Goal: Information Seeking & Learning: Find specific fact

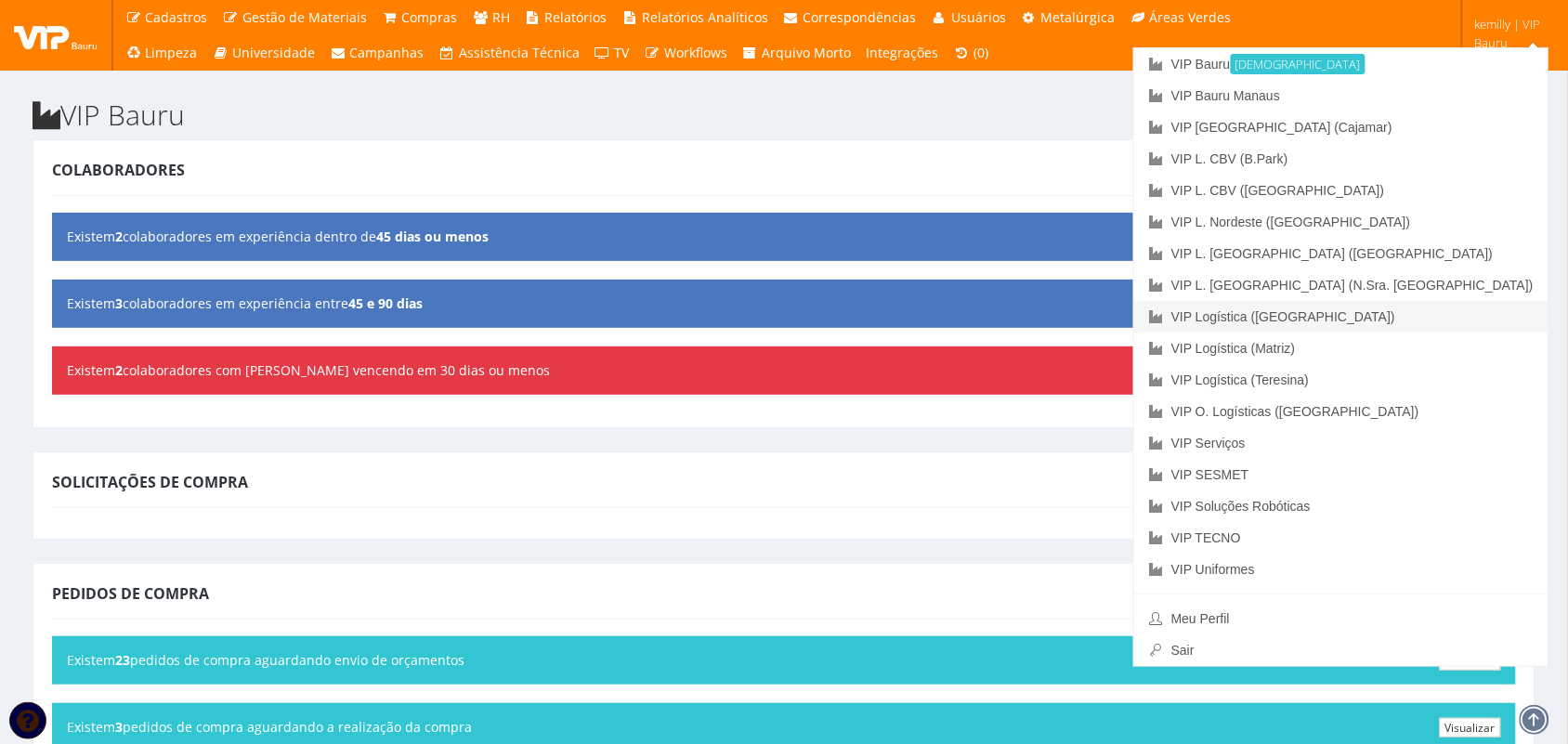
click at [1473, 314] on link "VIP Logística ([GEOGRAPHIC_DATA])" at bounding box center [1341, 316] width 414 height 31
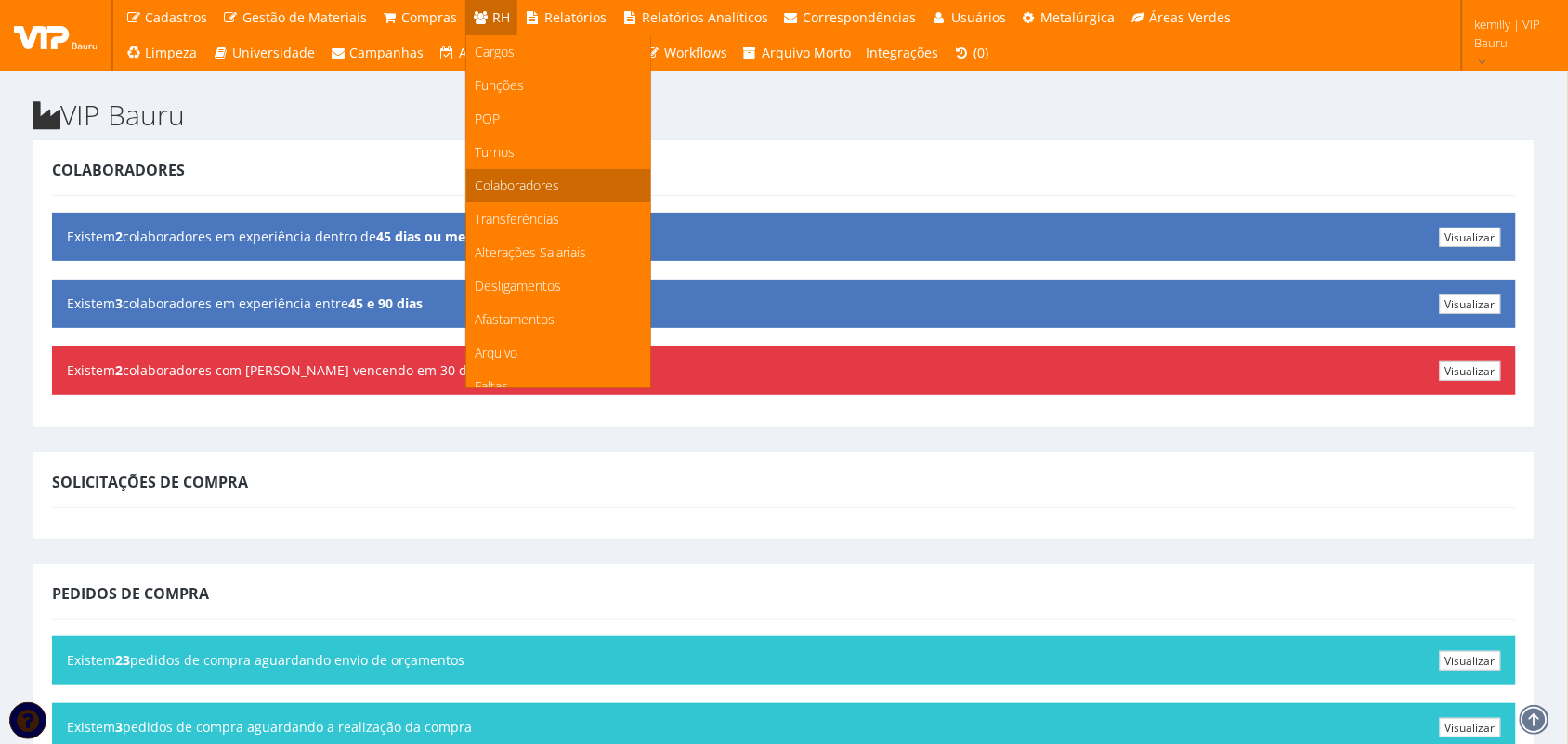
click at [476, 184] on span "Colaboradores" at bounding box center [517, 185] width 84 height 18
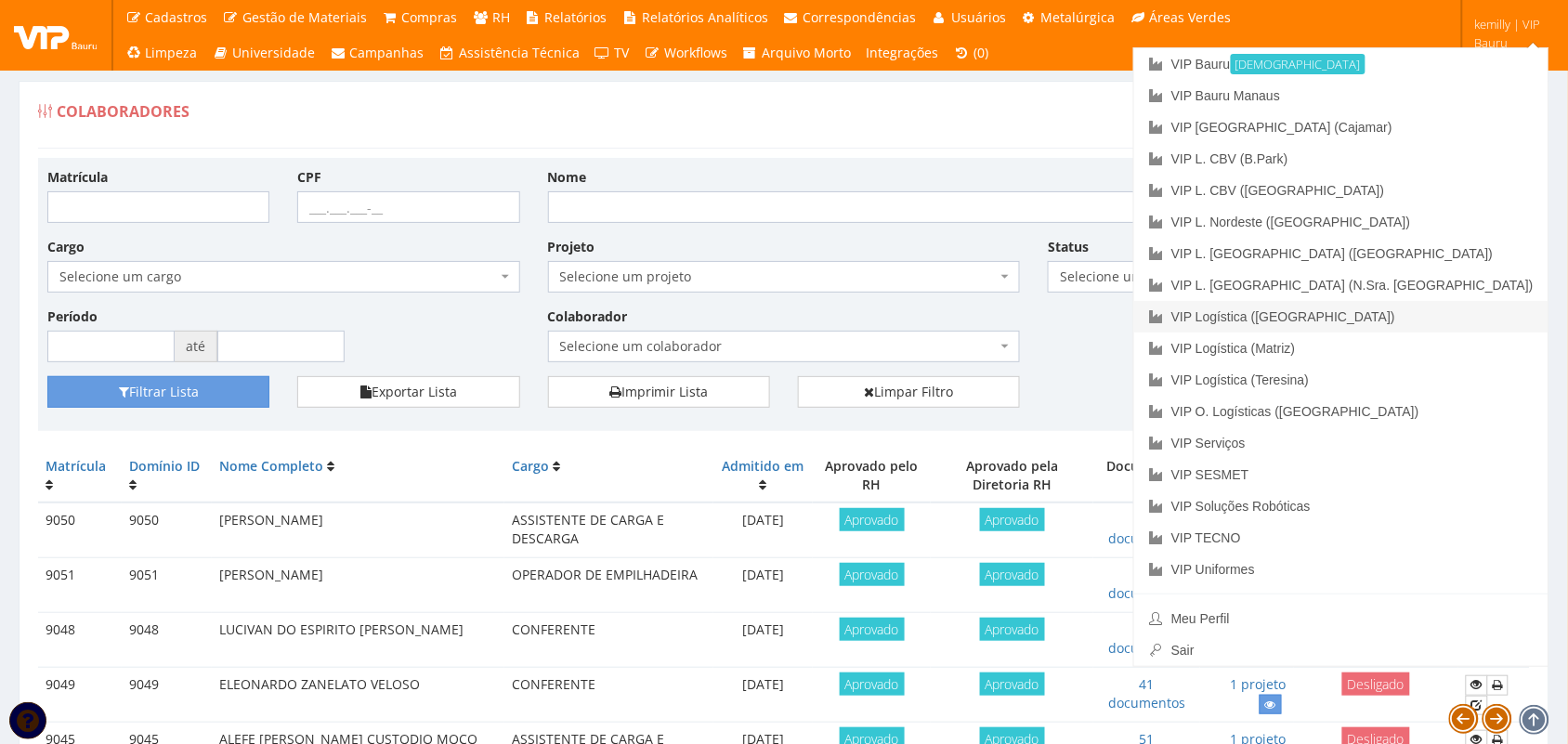
click at [1473, 320] on link "VIP Logística ([GEOGRAPHIC_DATA])" at bounding box center [1341, 316] width 414 height 31
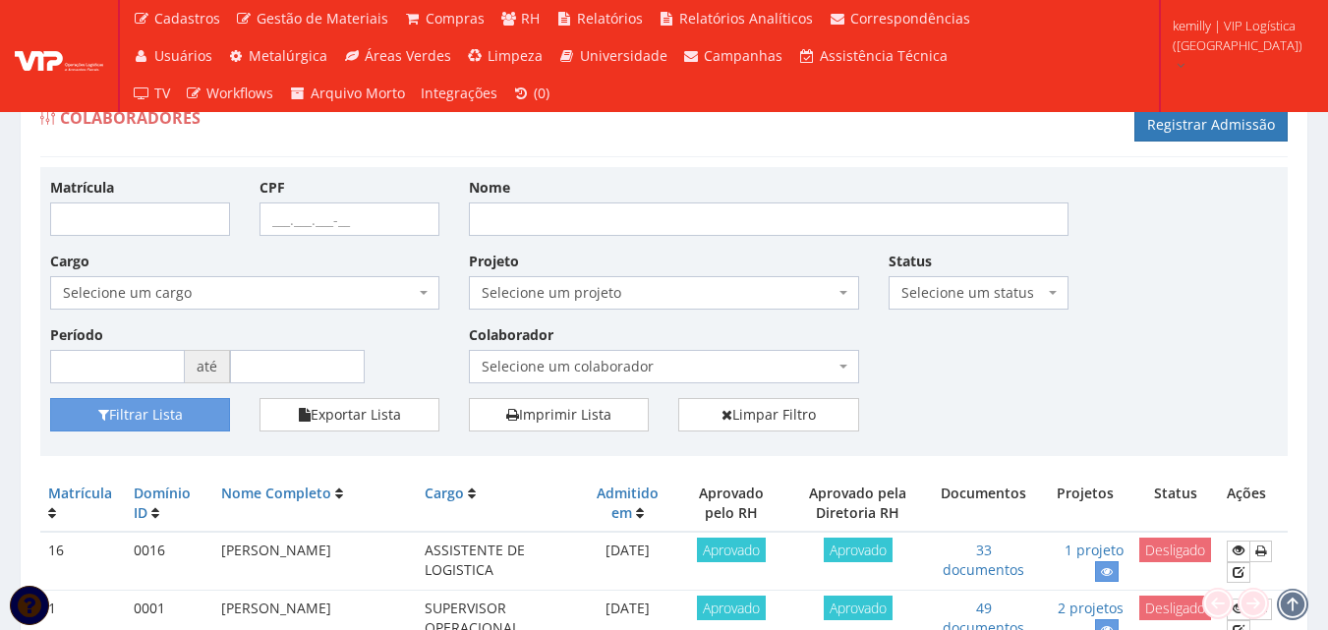
click at [607, 376] on span "Selecione um colaborador" at bounding box center [658, 367] width 352 height 20
click at [545, 230] on input "Nome" at bounding box center [769, 218] width 600 height 33
click at [498, 216] on input "Nome" at bounding box center [769, 218] width 600 height 33
type input "claudian"
click at [214, 418] on button "Filtrar Lista" at bounding box center [140, 414] width 180 height 33
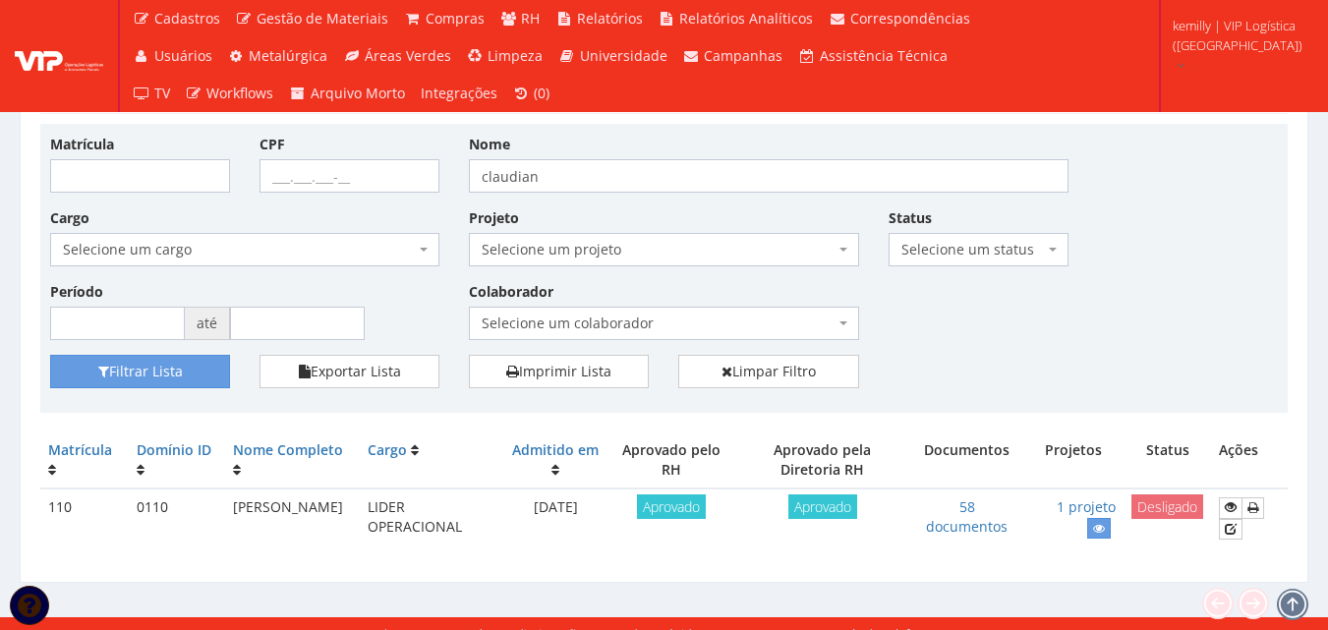
scroll to position [63, 0]
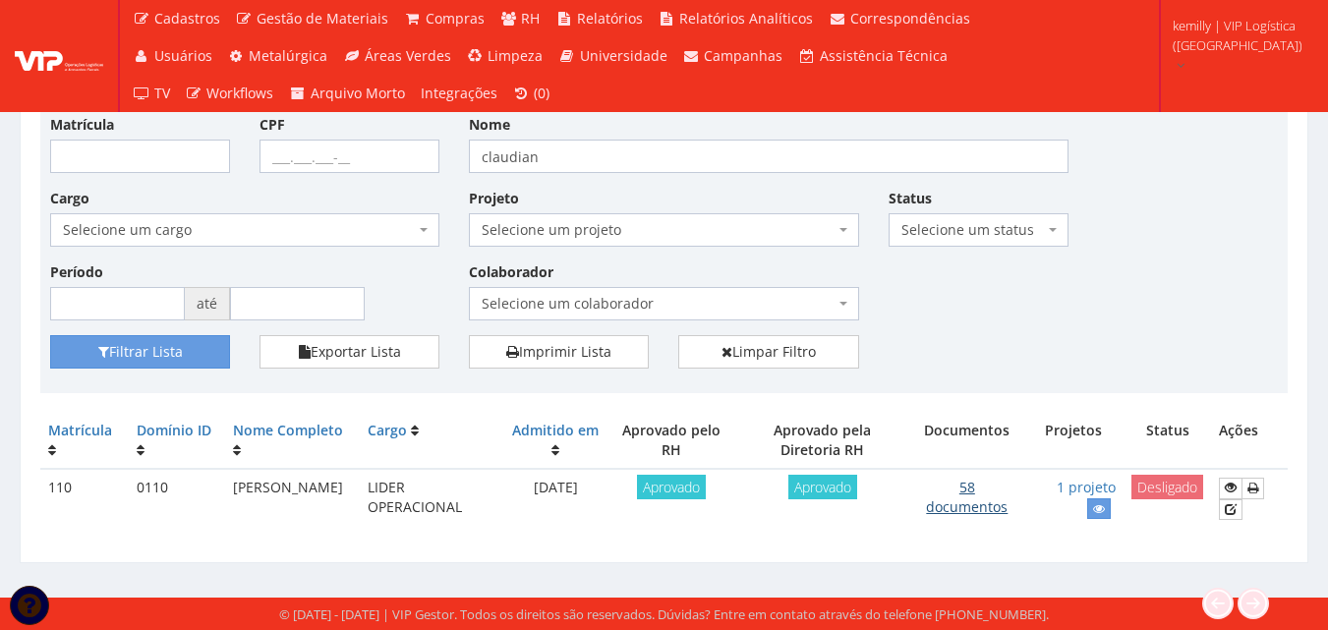
click at [954, 516] on link "58 documentos" at bounding box center [967, 497] width 82 height 38
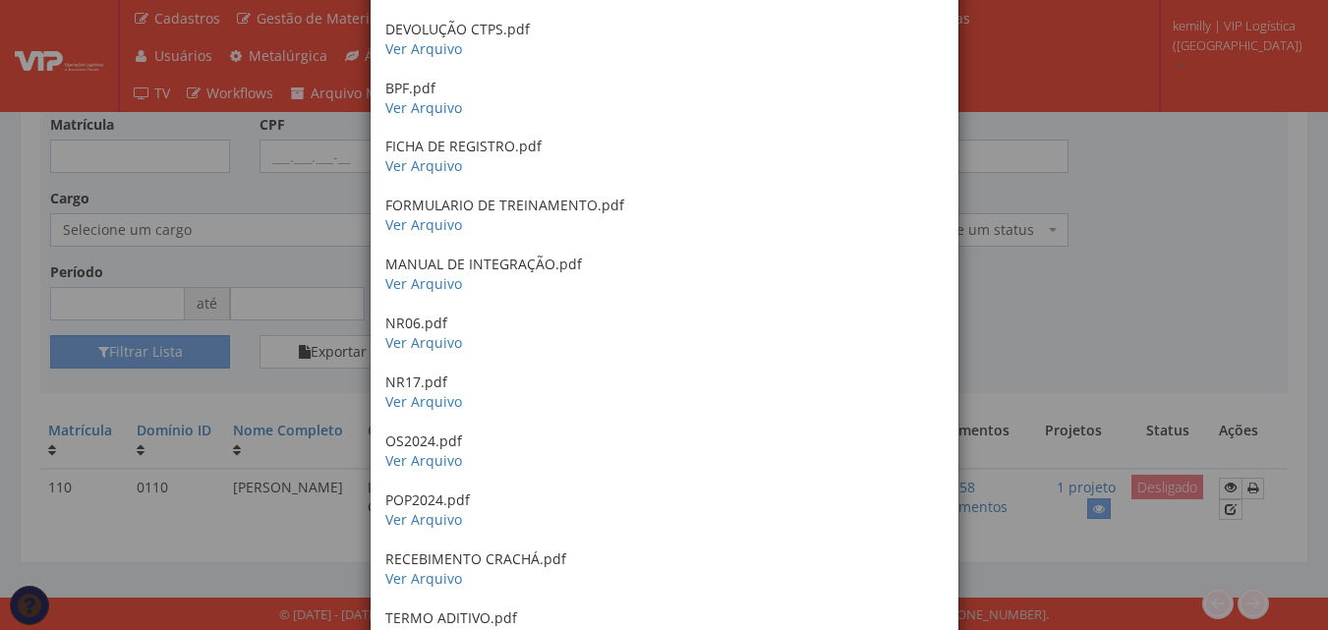
scroll to position [2556, 0]
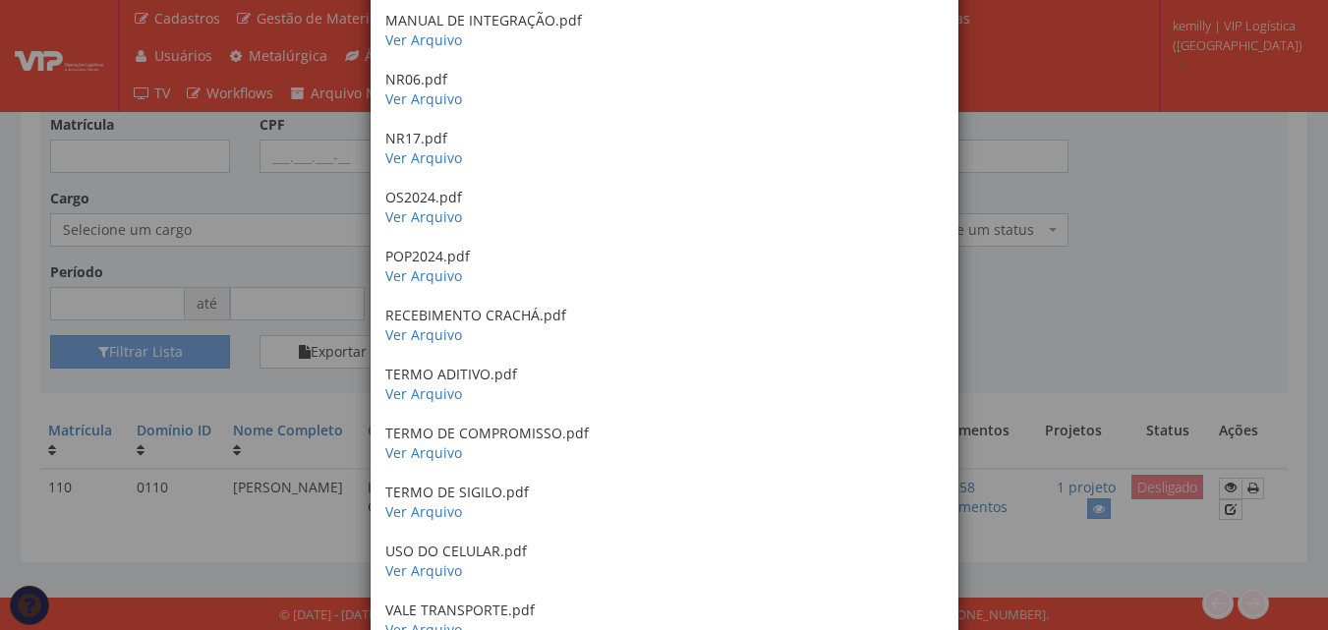
click at [1072, 352] on div "× Documentos / Colaborador: 110 - CLAUDIAN TEIXEIRA FERREIRA CRACHÁ - 2023 Ver …" at bounding box center [664, 315] width 1328 height 630
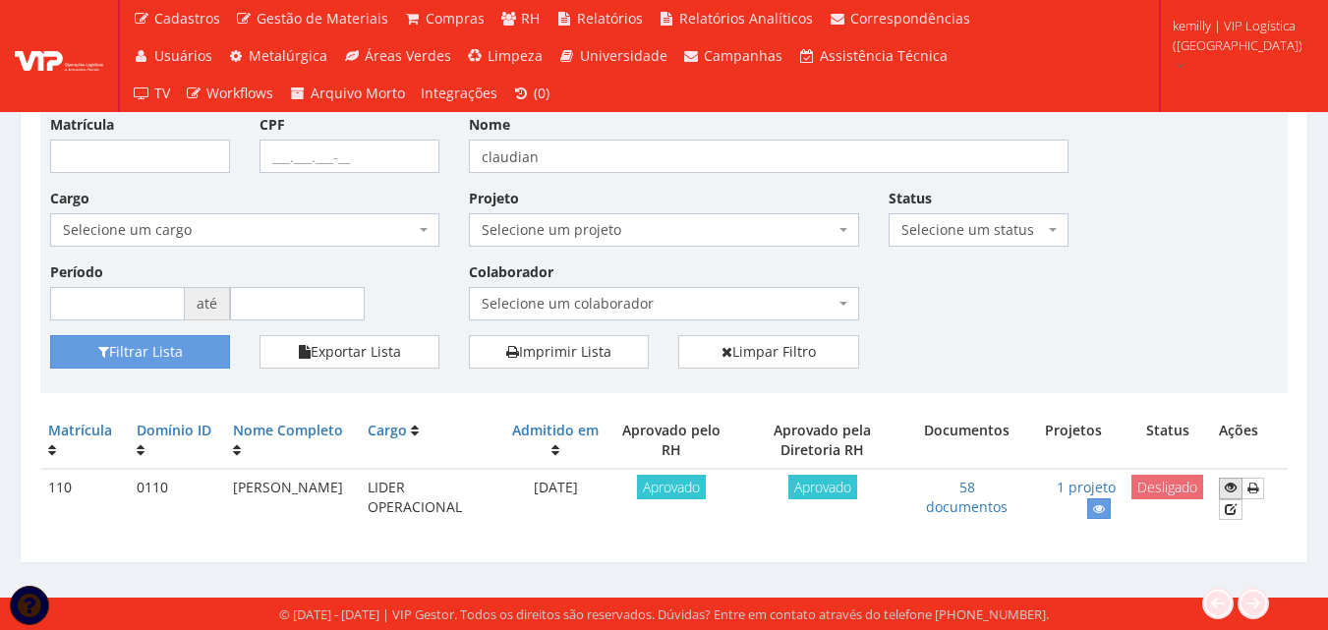
click at [1233, 484] on icon at bounding box center [1231, 488] width 12 height 14
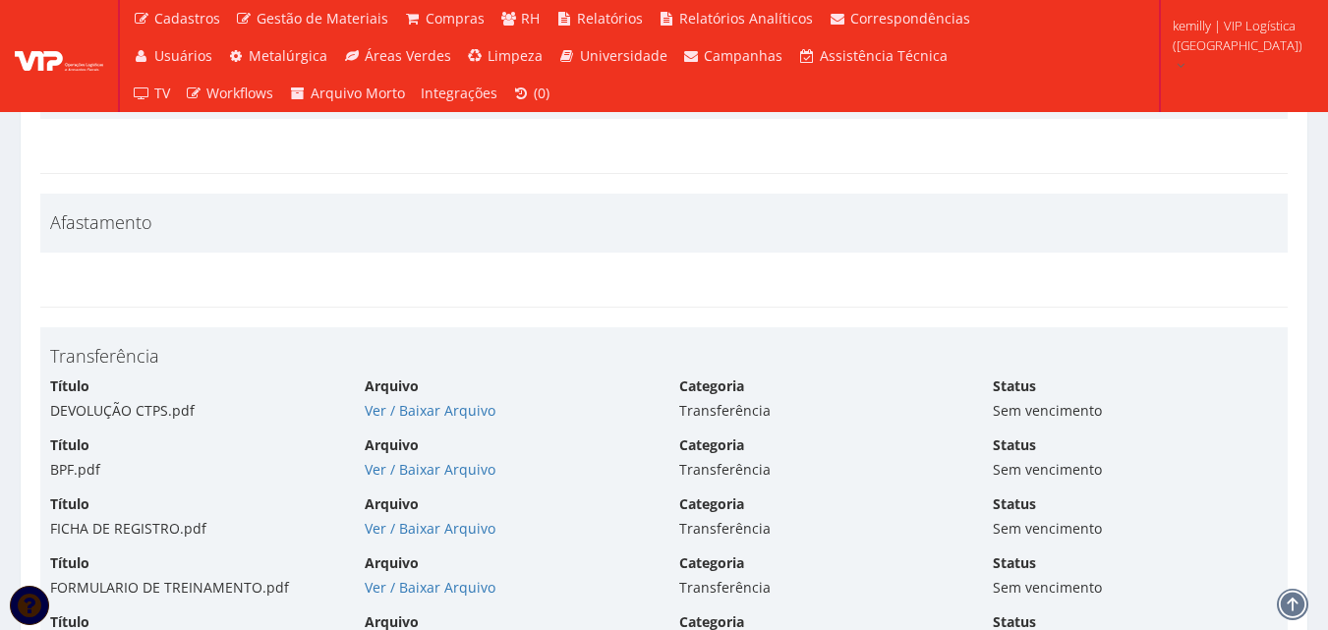
scroll to position [8749, 0]
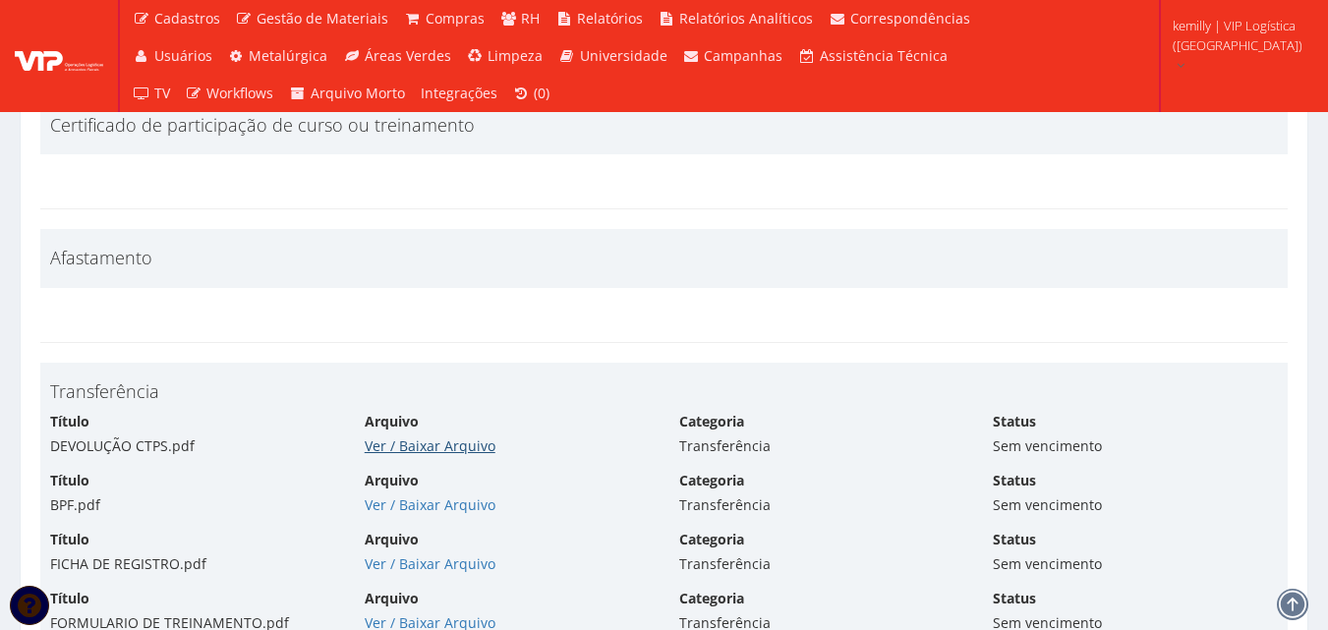
click at [393, 436] on link "Ver / Baixar Arquivo" at bounding box center [430, 445] width 131 height 19
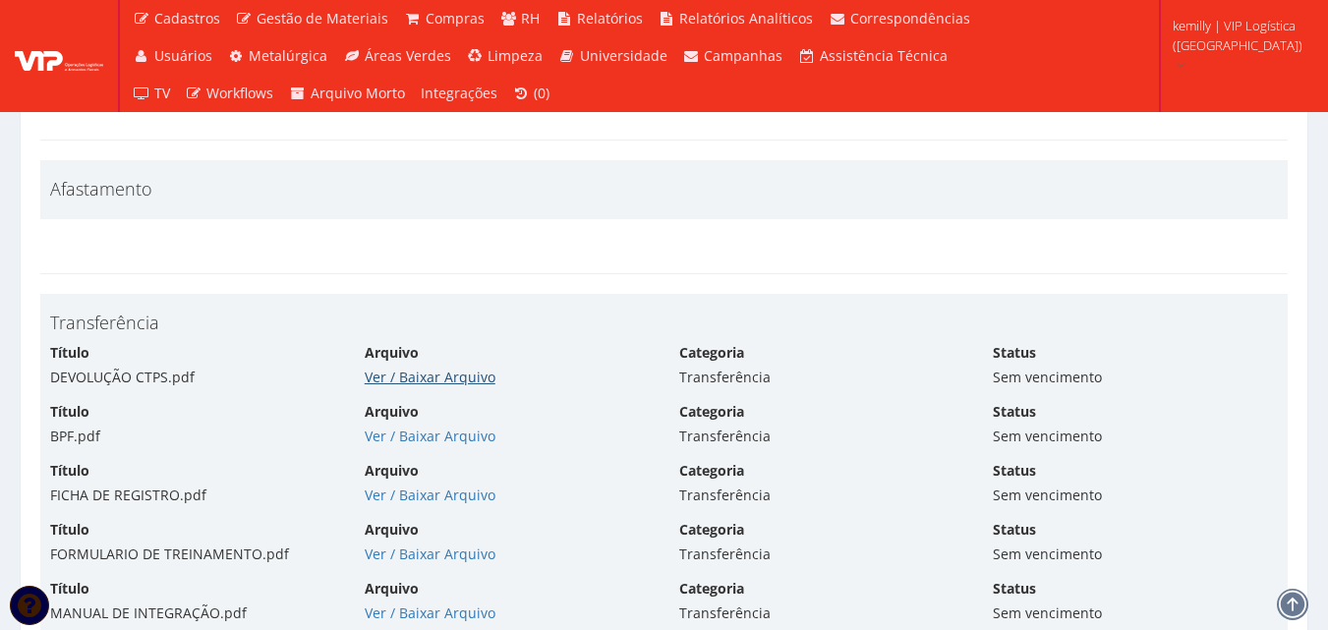
scroll to position [8847, 0]
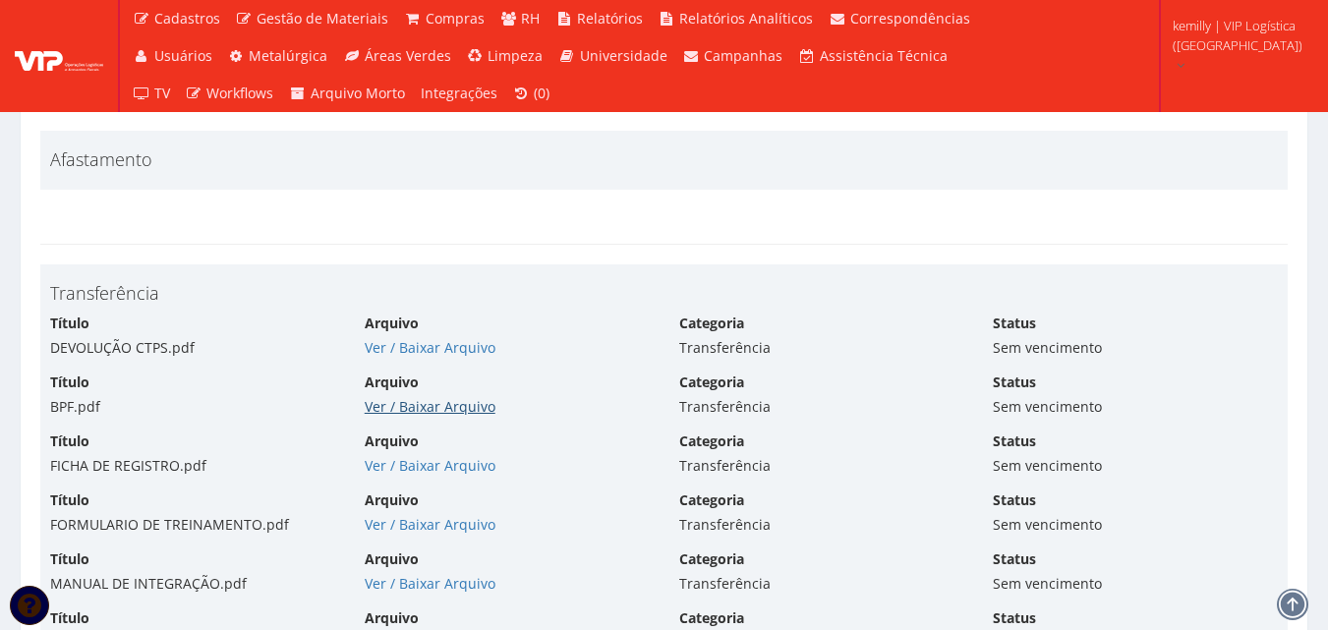
click at [391, 397] on link "Ver / Baixar Arquivo" at bounding box center [430, 406] width 131 height 19
click at [417, 456] on link "Ver / Baixar Arquivo" at bounding box center [430, 465] width 131 height 19
click at [402, 515] on link "Ver / Baixar Arquivo" at bounding box center [430, 524] width 131 height 19
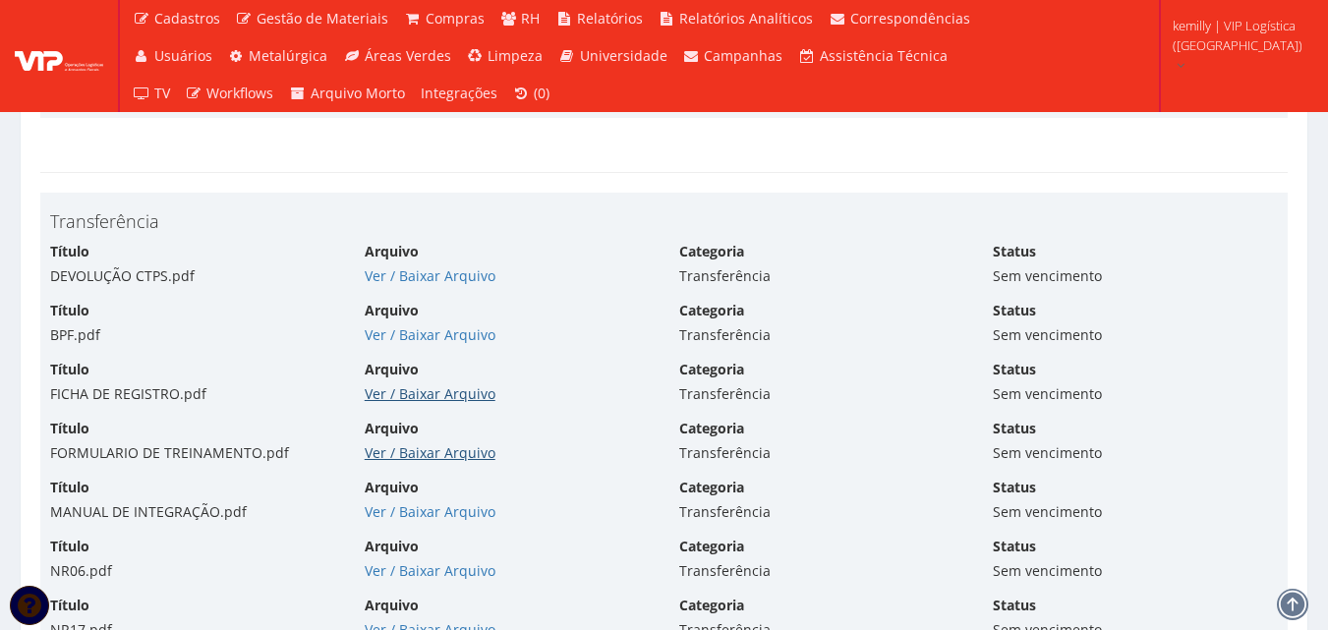
scroll to position [8945, 0]
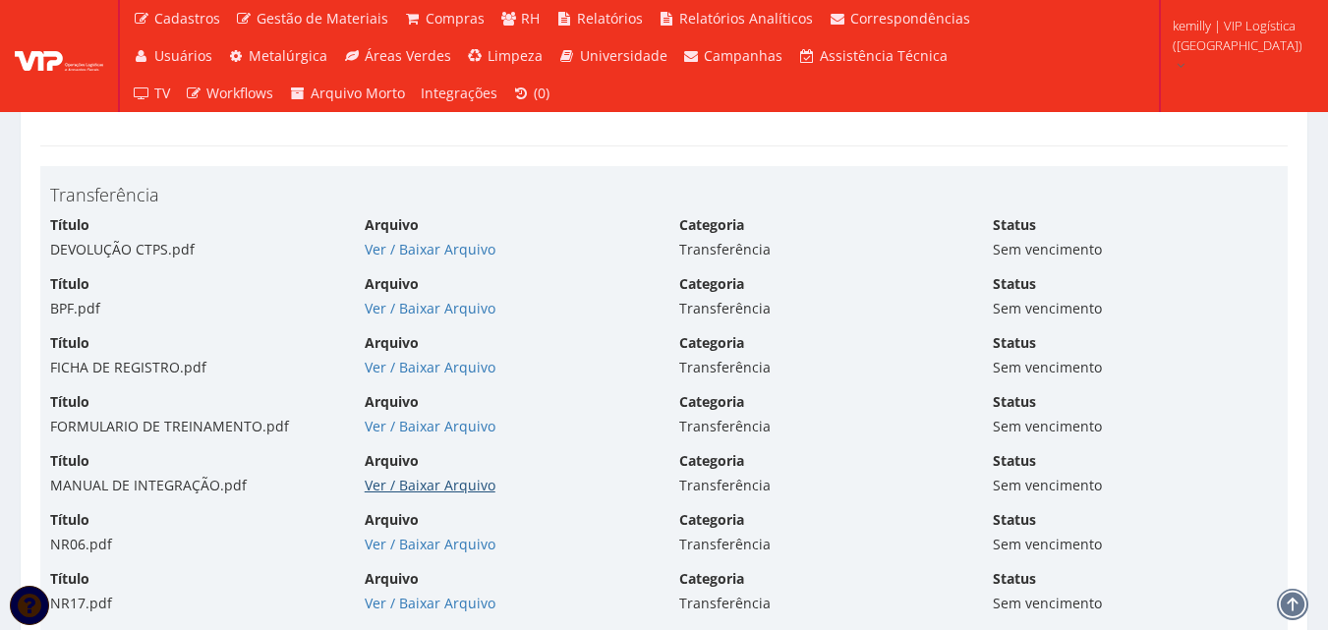
click at [409, 476] on link "Ver / Baixar Arquivo" at bounding box center [430, 485] width 131 height 19
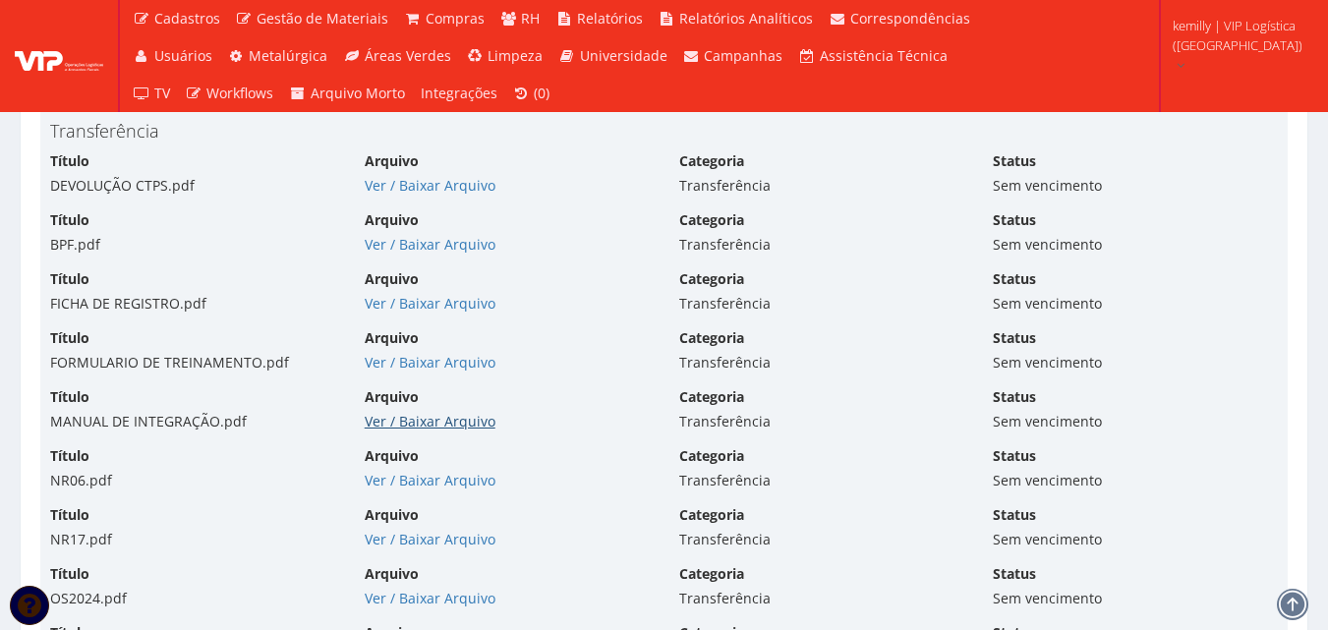
scroll to position [9044, 0]
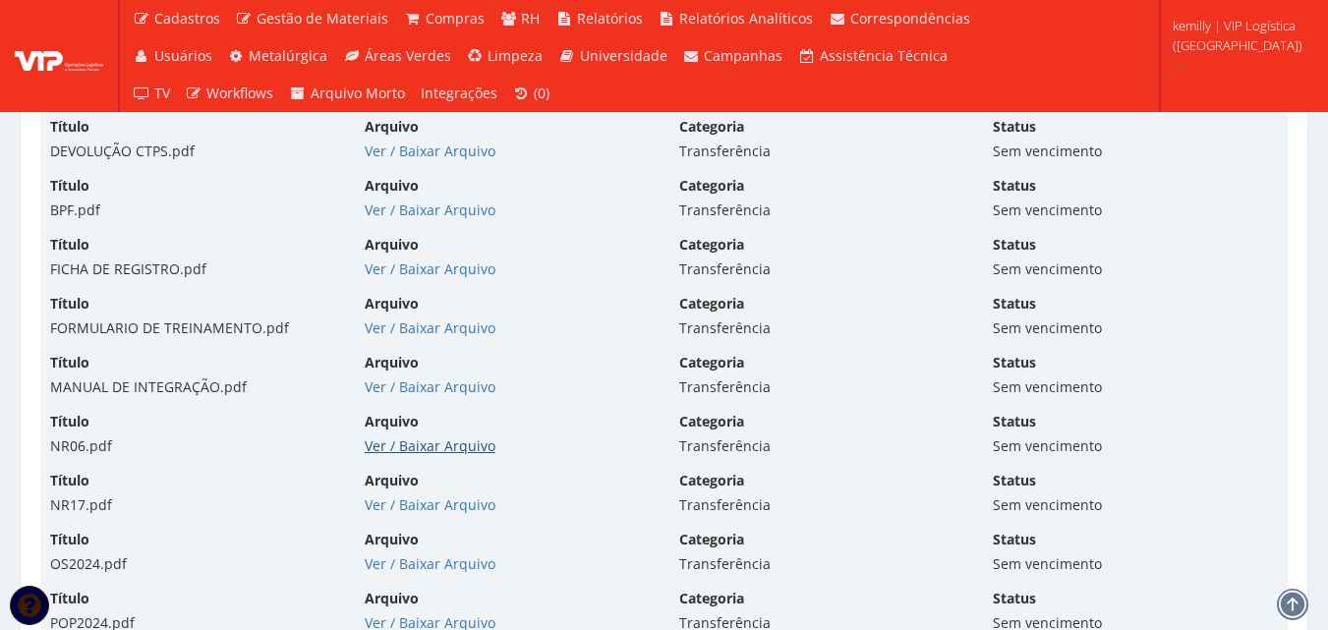
click at [400, 436] on link "Ver / Baixar Arquivo" at bounding box center [430, 445] width 131 height 19
click at [412, 495] on link "Ver / Baixar Arquivo" at bounding box center [430, 504] width 131 height 19
click at [417, 554] on link "Ver / Baixar Arquivo" at bounding box center [430, 563] width 131 height 19
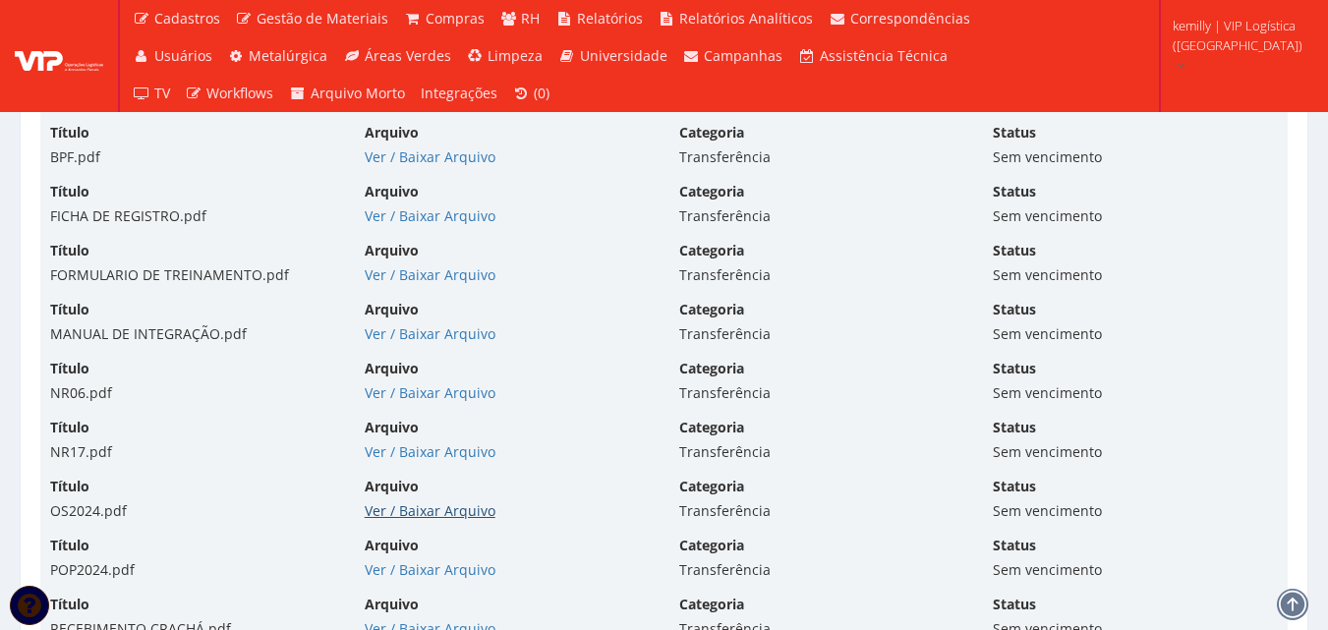
scroll to position [9142, 0]
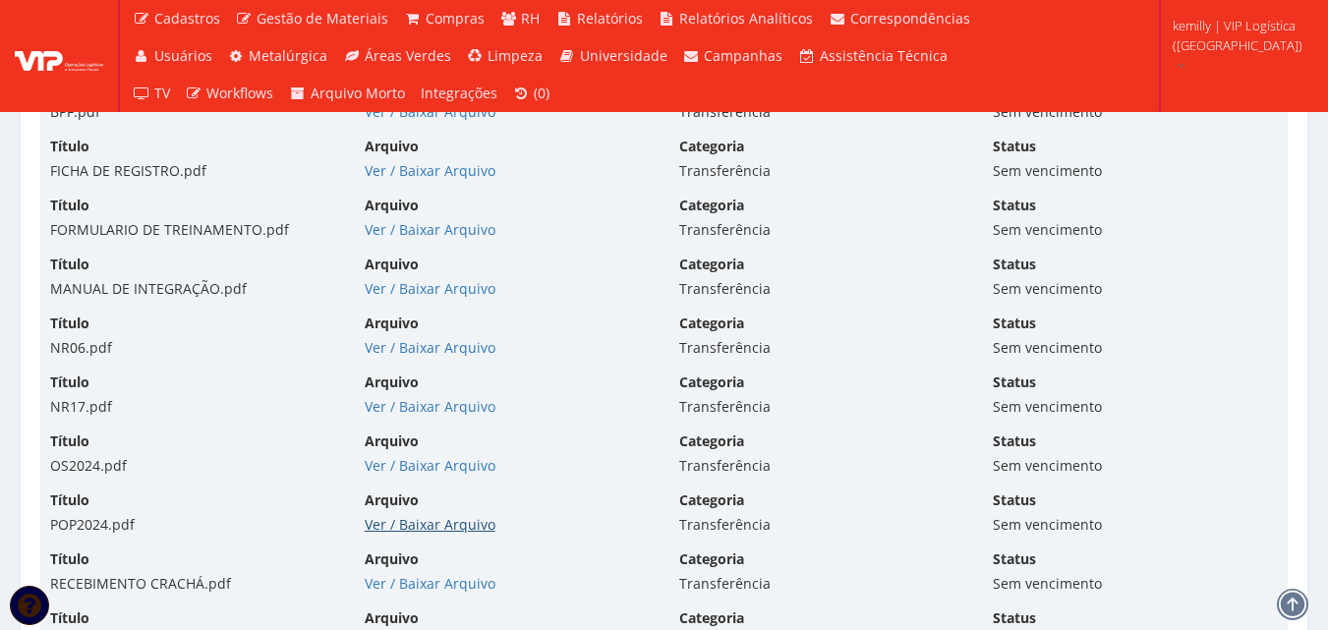
click at [413, 515] on link "Ver / Baixar Arquivo" at bounding box center [430, 524] width 131 height 19
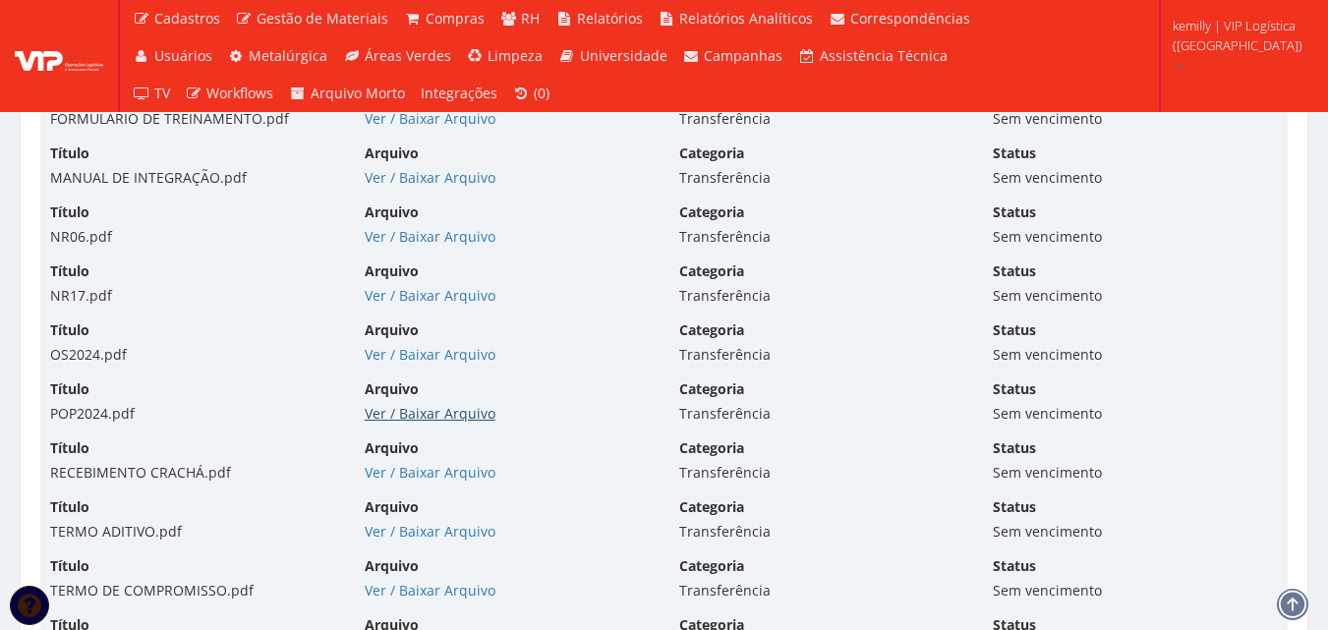
scroll to position [9339, 0]
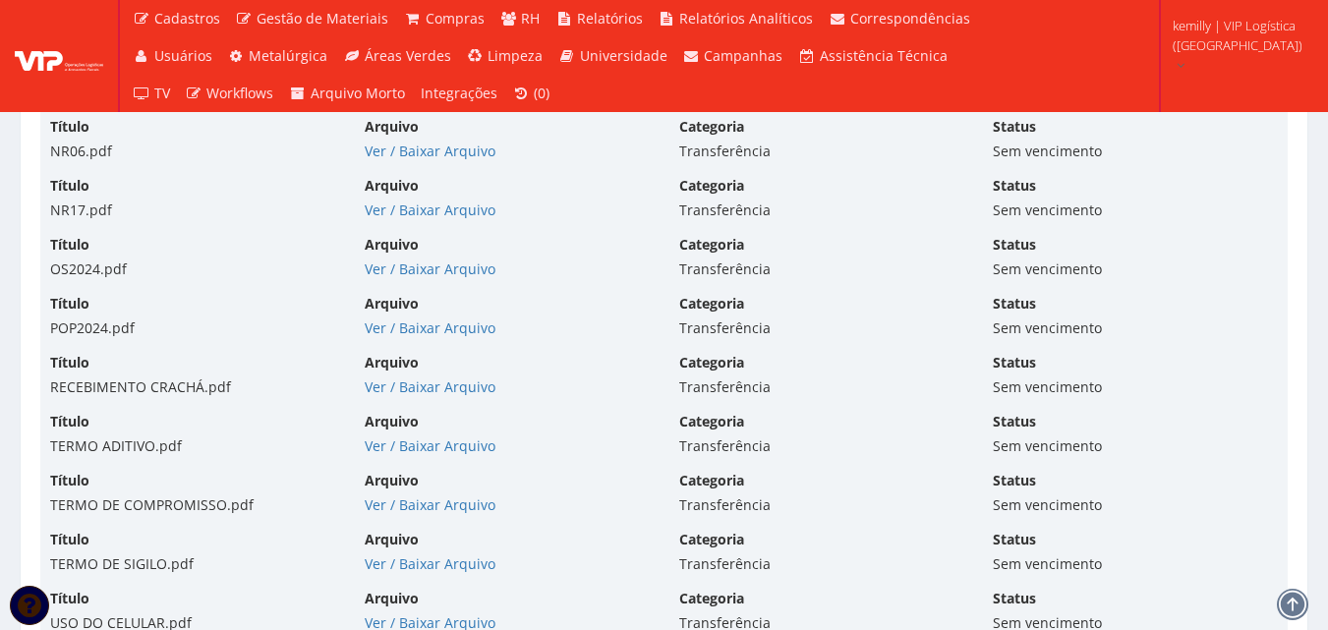
click at [419, 380] on div "Título RECEBIMENTO CRACHÁ.pdf Arquivo Ver / Baixar Arquivo Categoria Transferên…" at bounding box center [663, 382] width 1257 height 59
click at [417, 377] on link "Ver / Baixar Arquivo" at bounding box center [430, 386] width 131 height 19
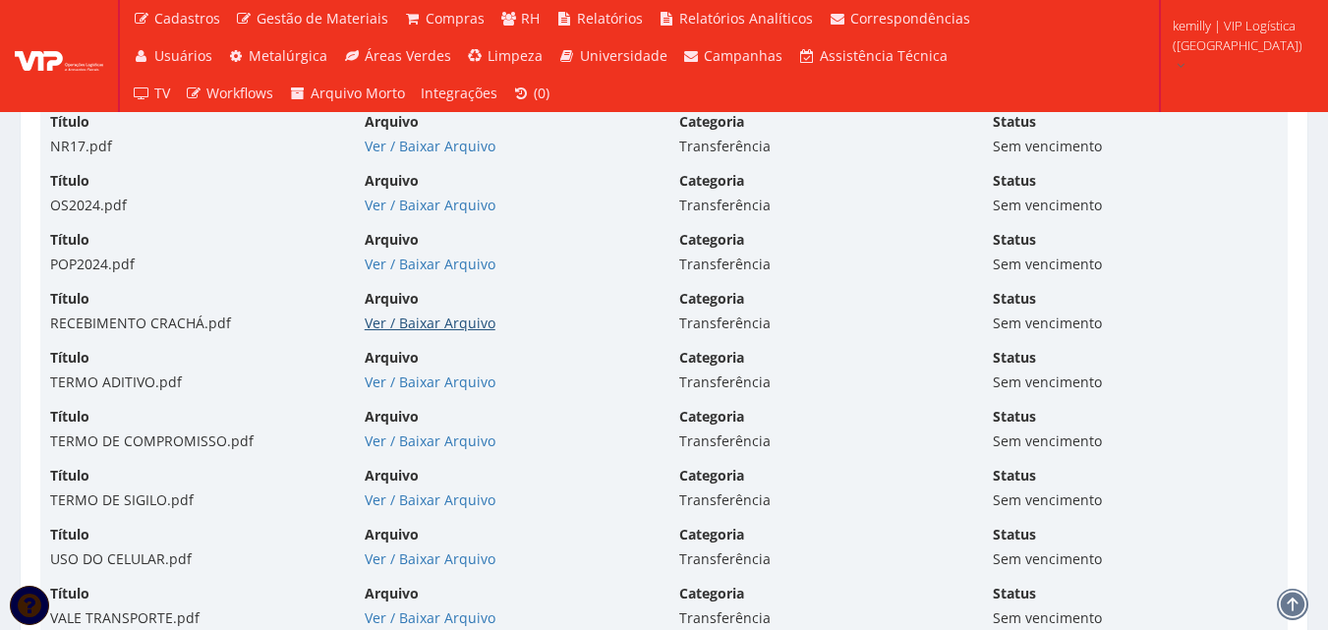
scroll to position [9437, 0]
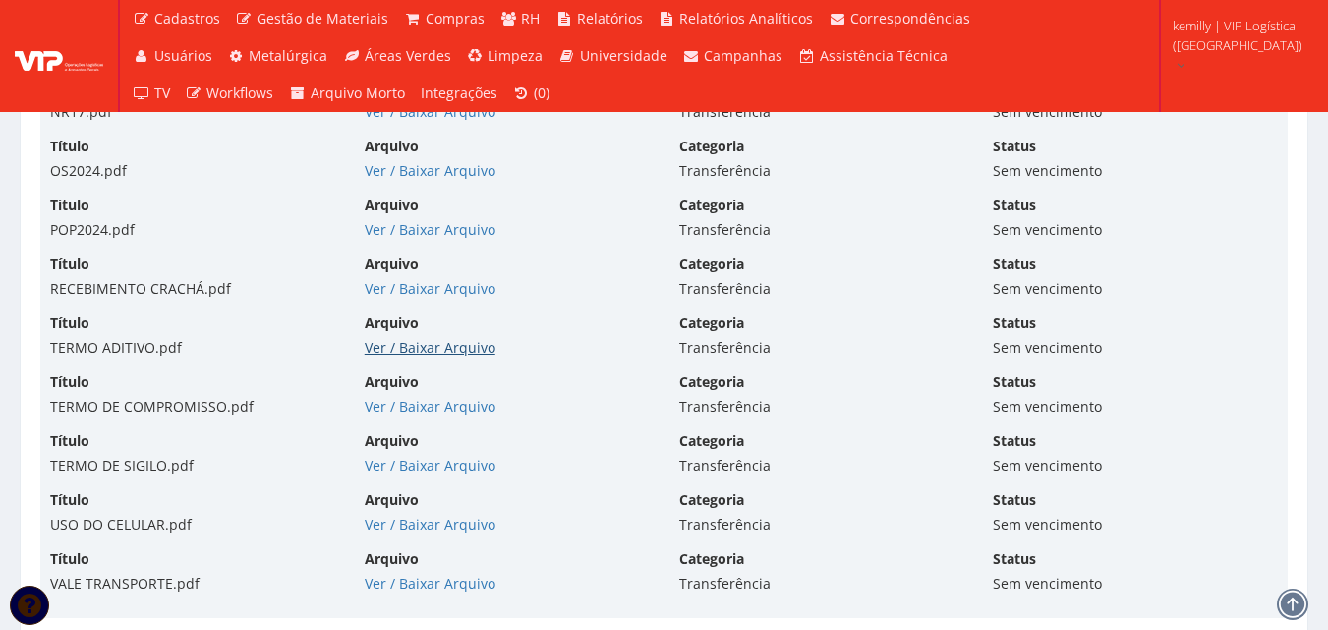
click at [423, 338] on link "Ver / Baixar Arquivo" at bounding box center [430, 347] width 131 height 19
click at [426, 397] on link "Ver / Baixar Arquivo" at bounding box center [430, 406] width 131 height 19
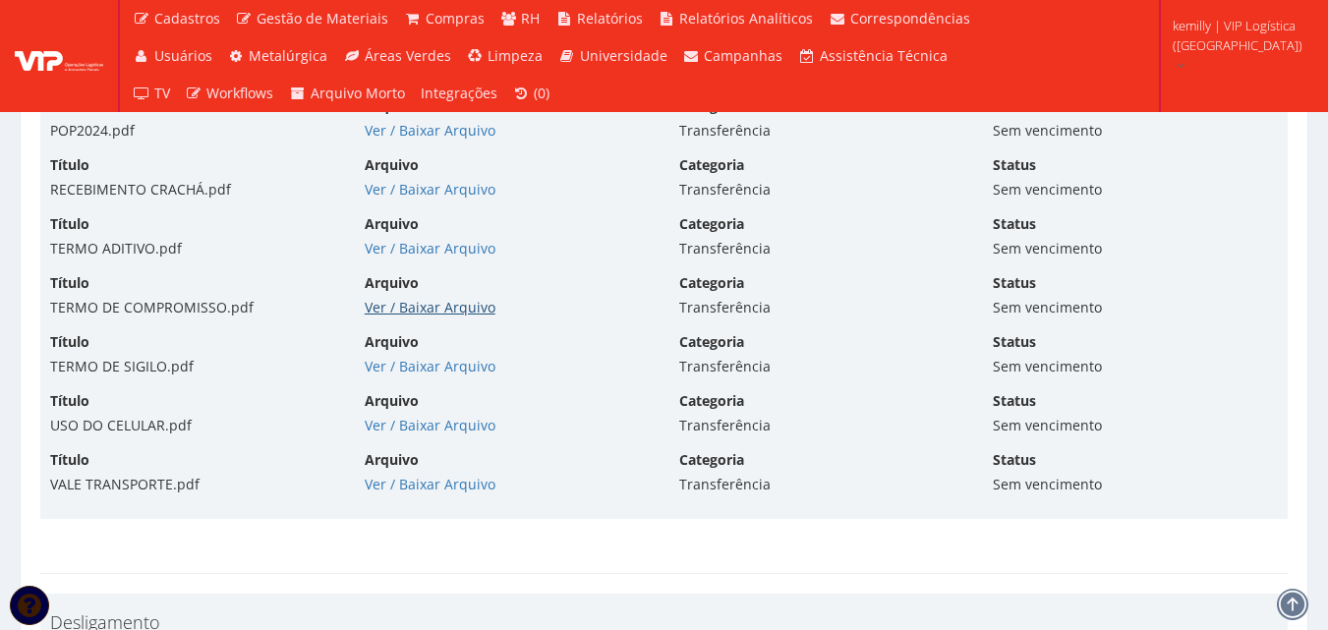
scroll to position [9633, 0]
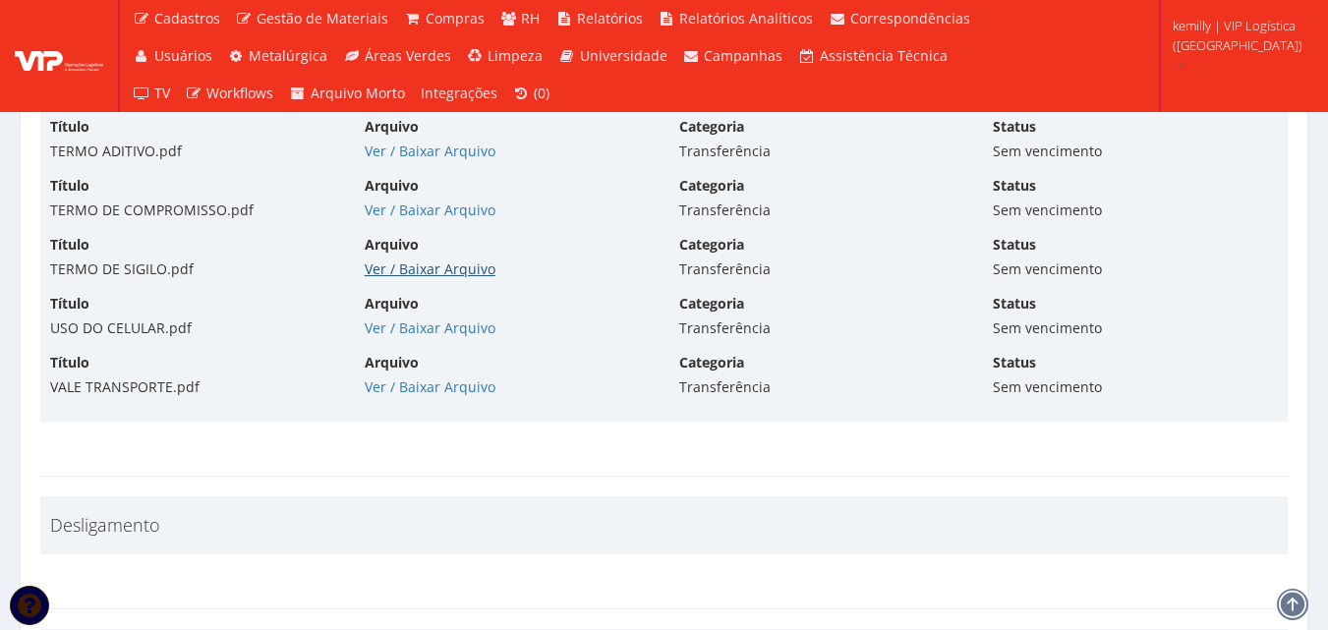
click at [413, 260] on link "Ver / Baixar Arquivo" at bounding box center [430, 269] width 131 height 19
click at [378, 318] on link "Ver / Baixar Arquivo" at bounding box center [430, 327] width 131 height 19
click at [422, 377] on link "Ver / Baixar Arquivo" at bounding box center [430, 386] width 131 height 19
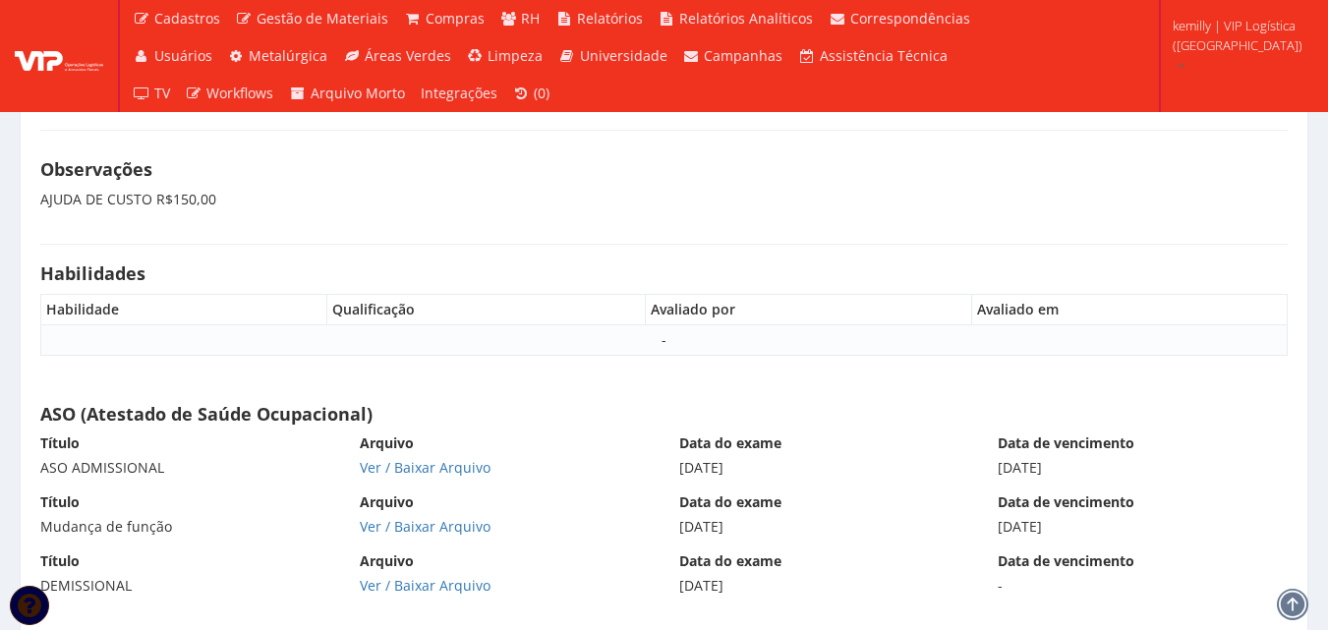
scroll to position [10322, 0]
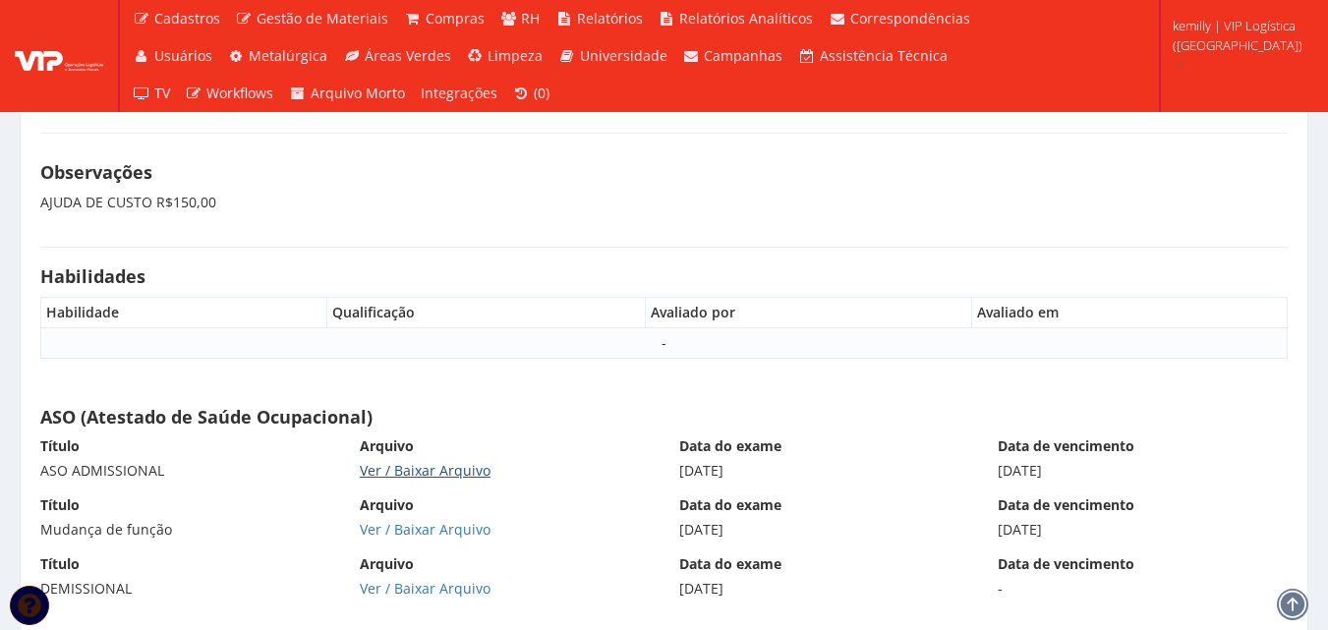
click at [454, 461] on link "Ver / Baixar Arquivo" at bounding box center [425, 470] width 131 height 19
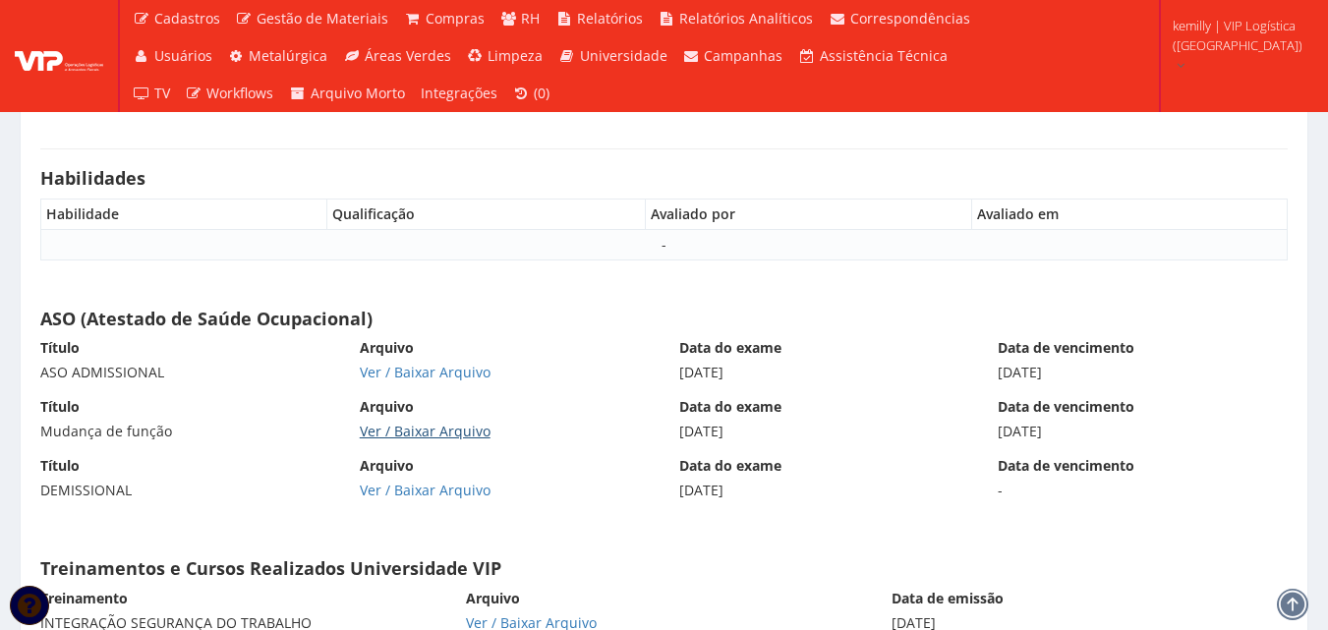
click at [434, 422] on link "Ver / Baixar Arquivo" at bounding box center [425, 431] width 131 height 19
click at [414, 481] on div "Ver / Baixar Arquivo" at bounding box center [505, 491] width 290 height 20
click at [414, 481] on link "Ver / Baixar Arquivo" at bounding box center [425, 490] width 131 height 19
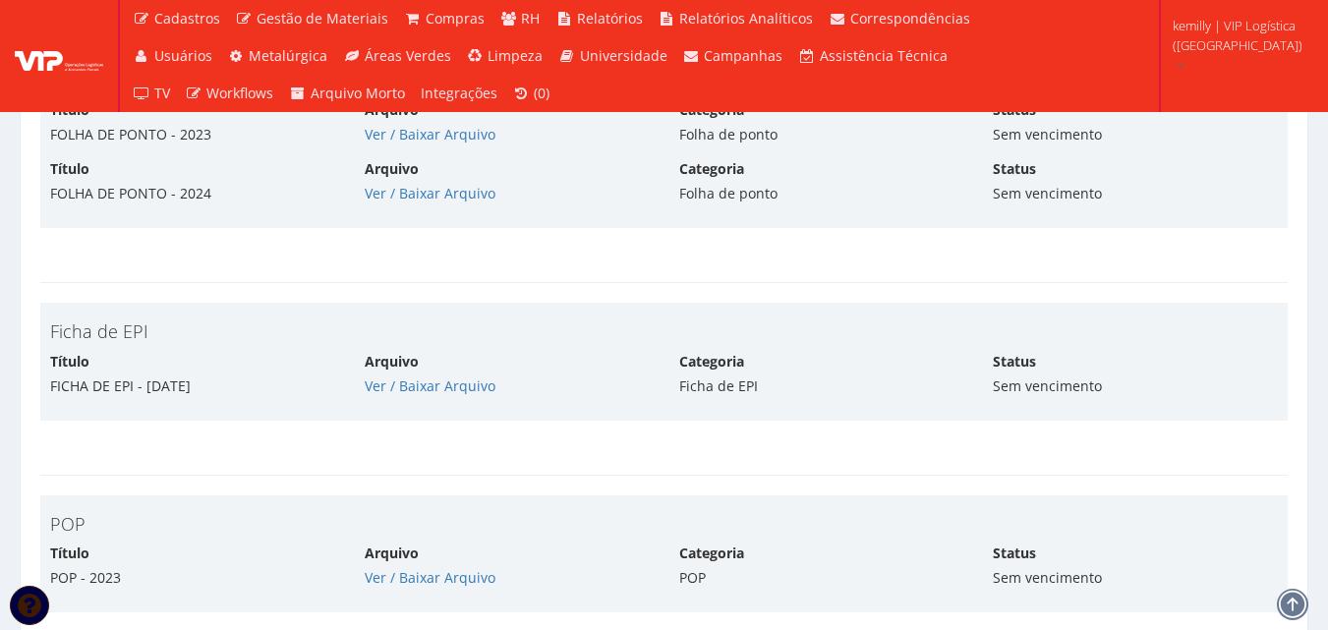
scroll to position [5868, 0]
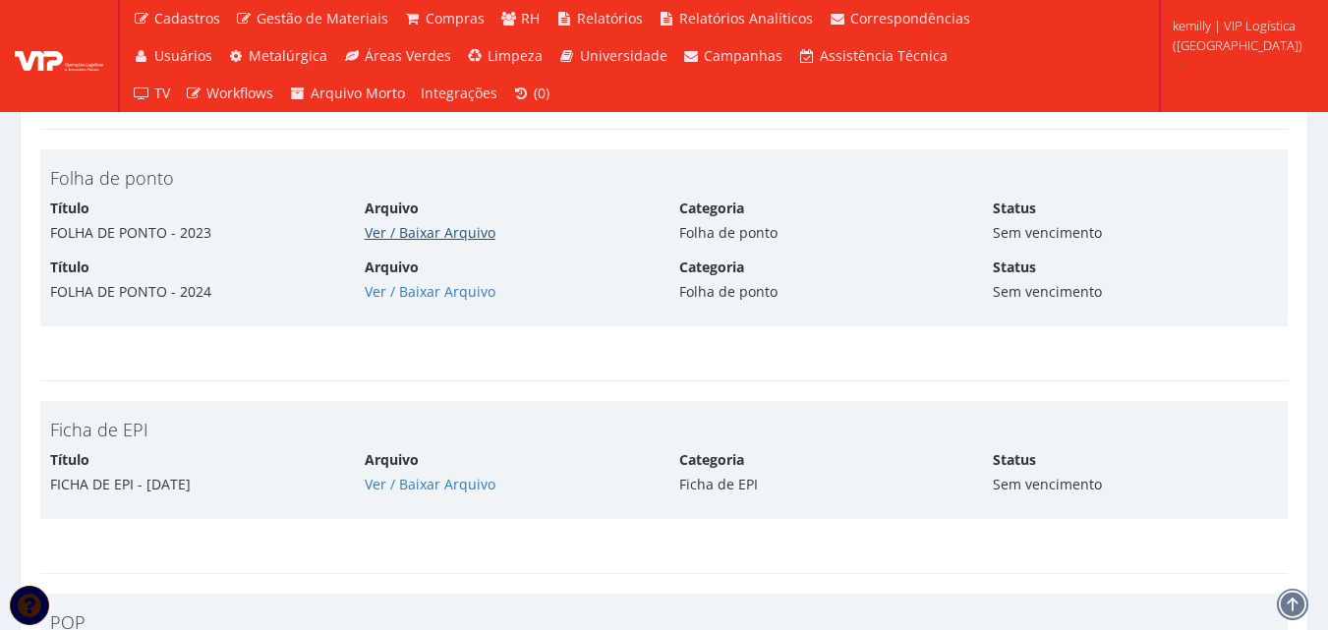
click at [376, 235] on link "Ver / Baixar Arquivo" at bounding box center [430, 232] width 131 height 19
click at [404, 292] on link "Ver / Baixar Arquivo" at bounding box center [430, 291] width 131 height 19
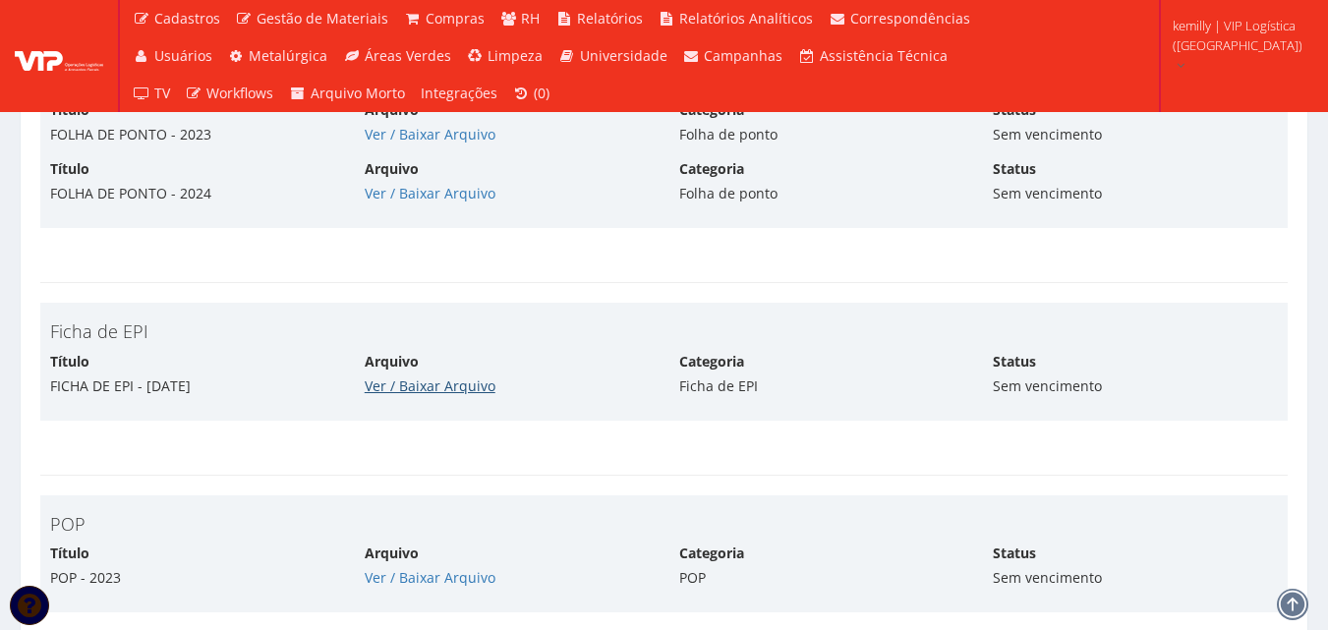
click at [425, 379] on link "Ver / Baixar Arquivo" at bounding box center [430, 385] width 131 height 19
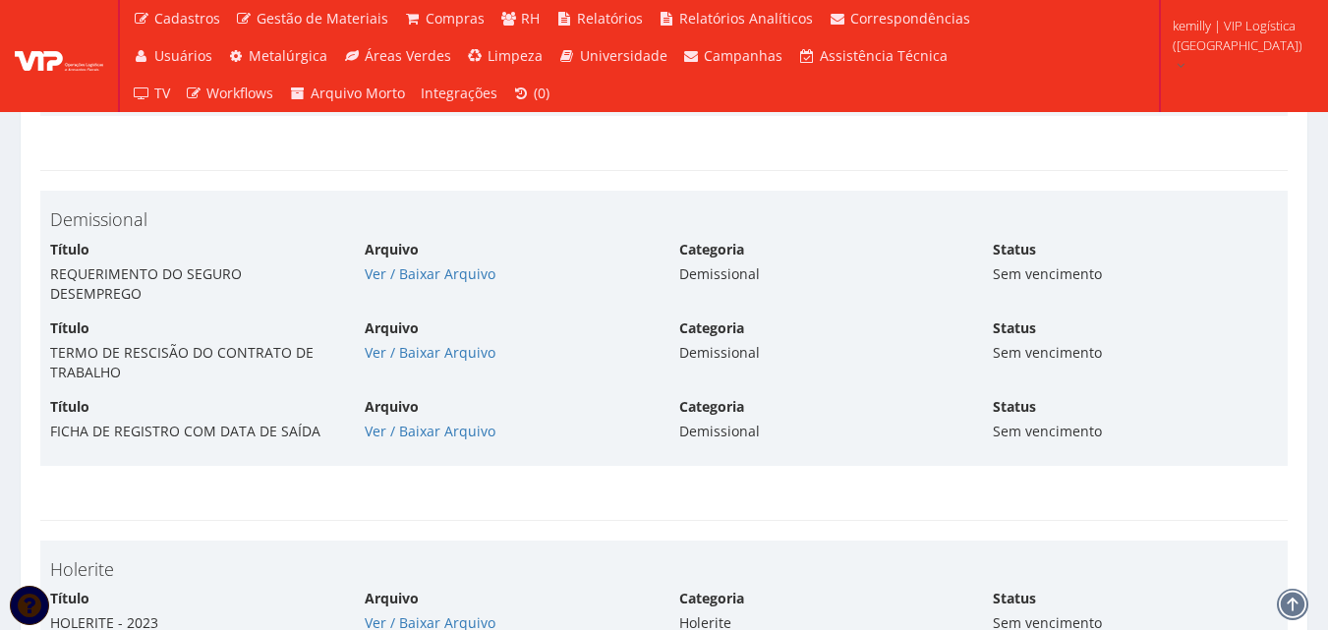
scroll to position [6788, 0]
click at [400, 275] on link "Ver / Baixar Arquivo" at bounding box center [430, 274] width 131 height 19
click at [398, 344] on link "Ver / Baixar Arquivo" at bounding box center [430, 353] width 131 height 19
click at [457, 423] on link "Ver / Baixar Arquivo" at bounding box center [430, 432] width 131 height 19
drag, startPoint x: 356, startPoint y: 518, endPoint x: 358, endPoint y: 501, distance: 16.8
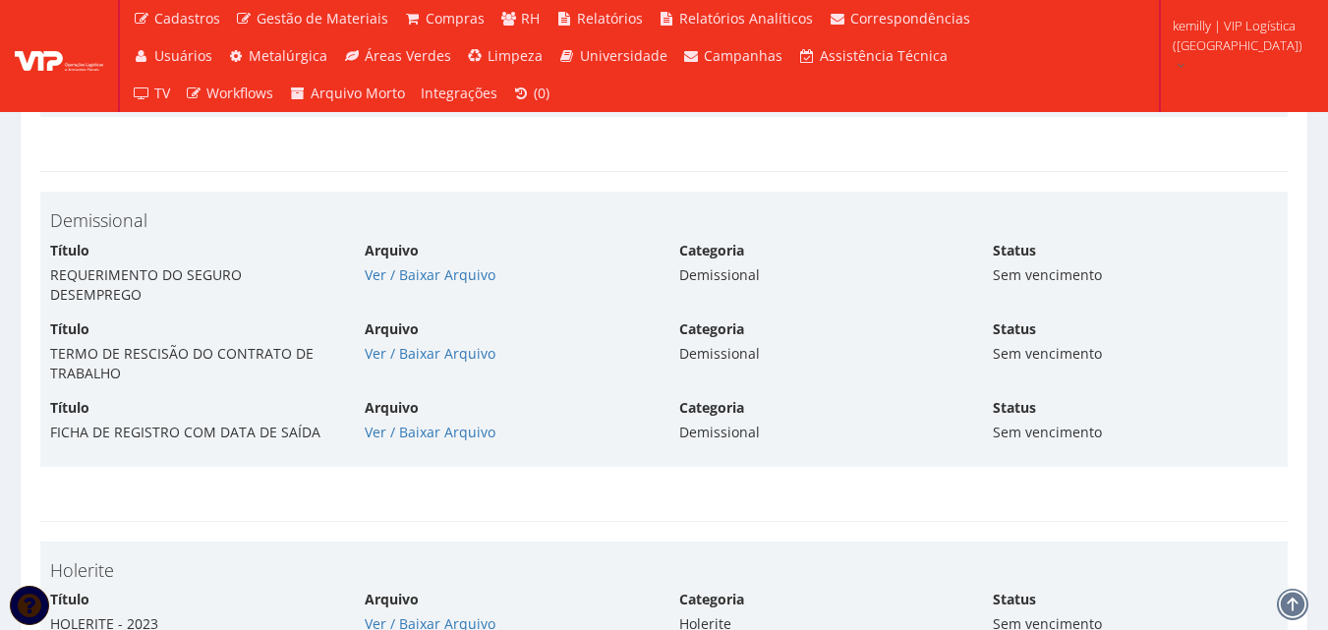
click at [356, 517] on div "Status: Desligado CPF: 074.406.661-19 Código Domínio: 110 Matrícula: 110 Nome C…" at bounding box center [663, 190] width 1247 height 13644
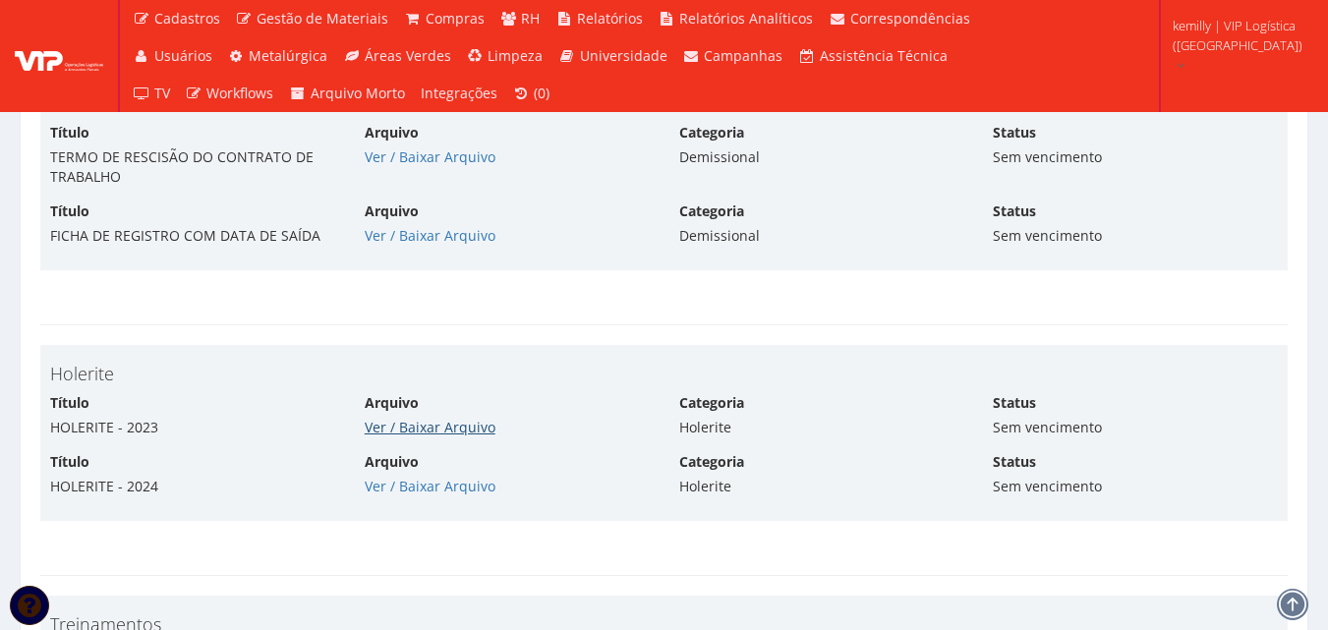
click at [384, 418] on link "Ver / Baixar Arquivo" at bounding box center [430, 427] width 131 height 19
click at [411, 477] on link "Ver / Baixar Arquivo" at bounding box center [430, 486] width 131 height 19
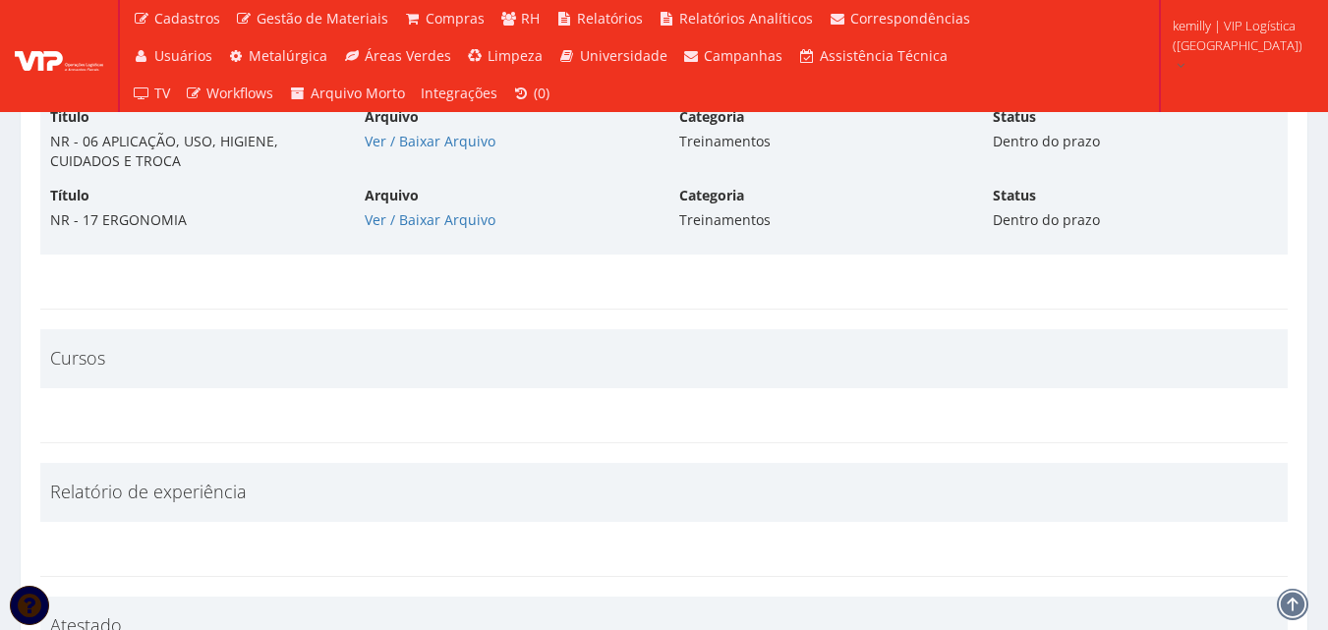
scroll to position [7377, 0]
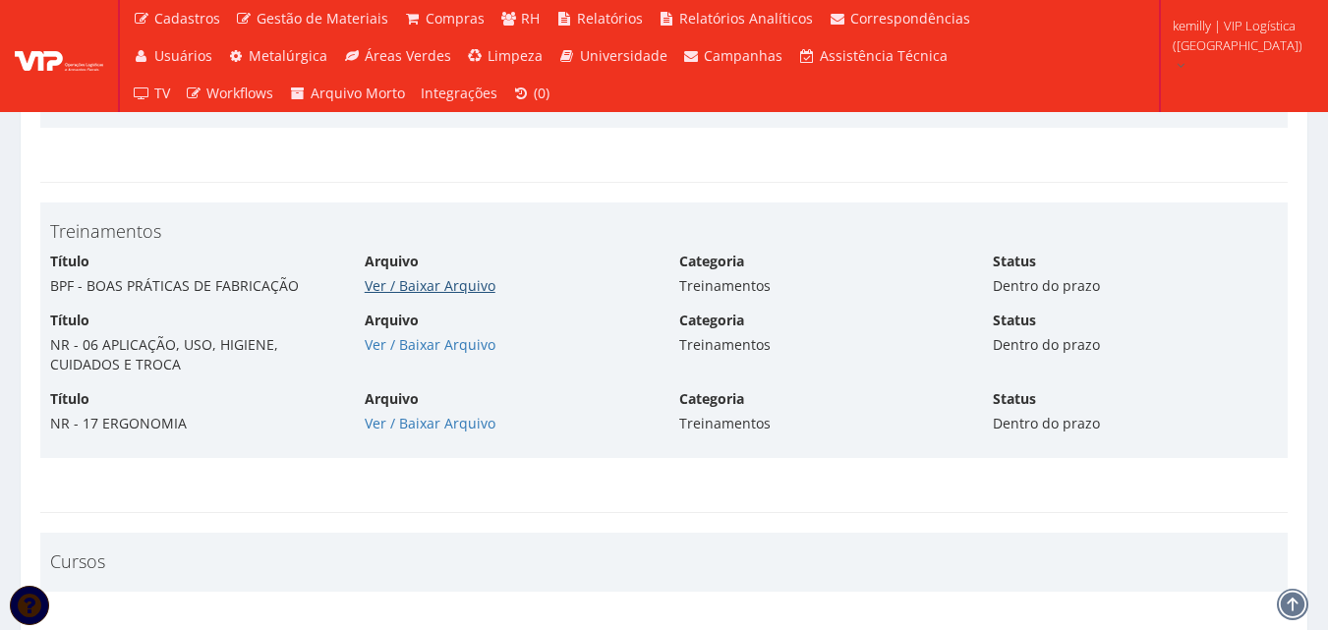
click at [432, 276] on link "Ver / Baixar Arquivo" at bounding box center [430, 285] width 131 height 19
click at [434, 335] on link "Ver / Baixar Arquivo" at bounding box center [430, 344] width 131 height 19
click at [436, 414] on link "Ver / Baixar Arquivo" at bounding box center [430, 423] width 131 height 19
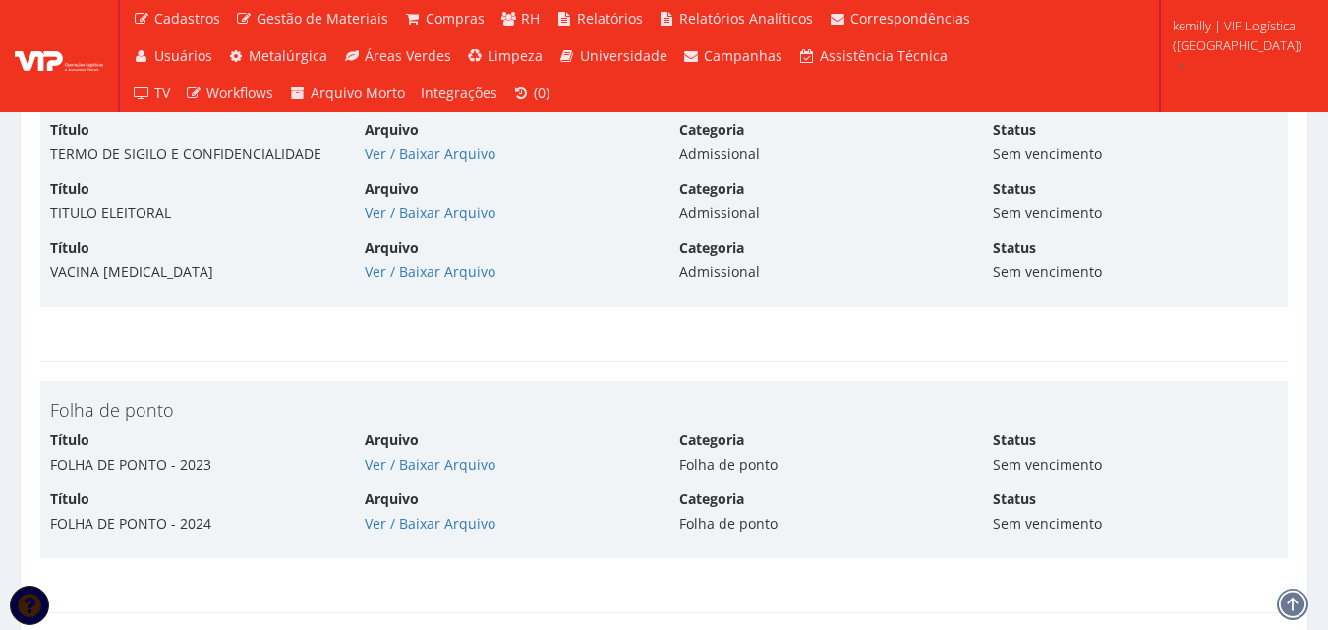
scroll to position [5805, 0]
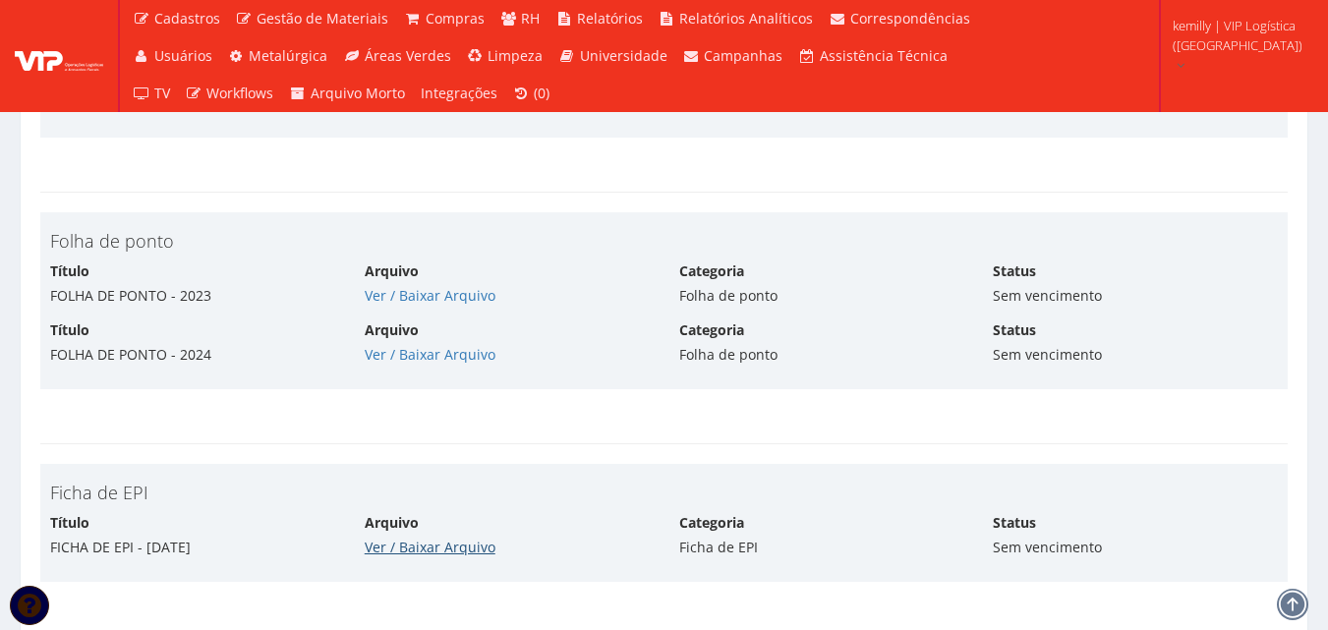
click at [424, 550] on link "Ver / Baixar Arquivo" at bounding box center [430, 547] width 131 height 19
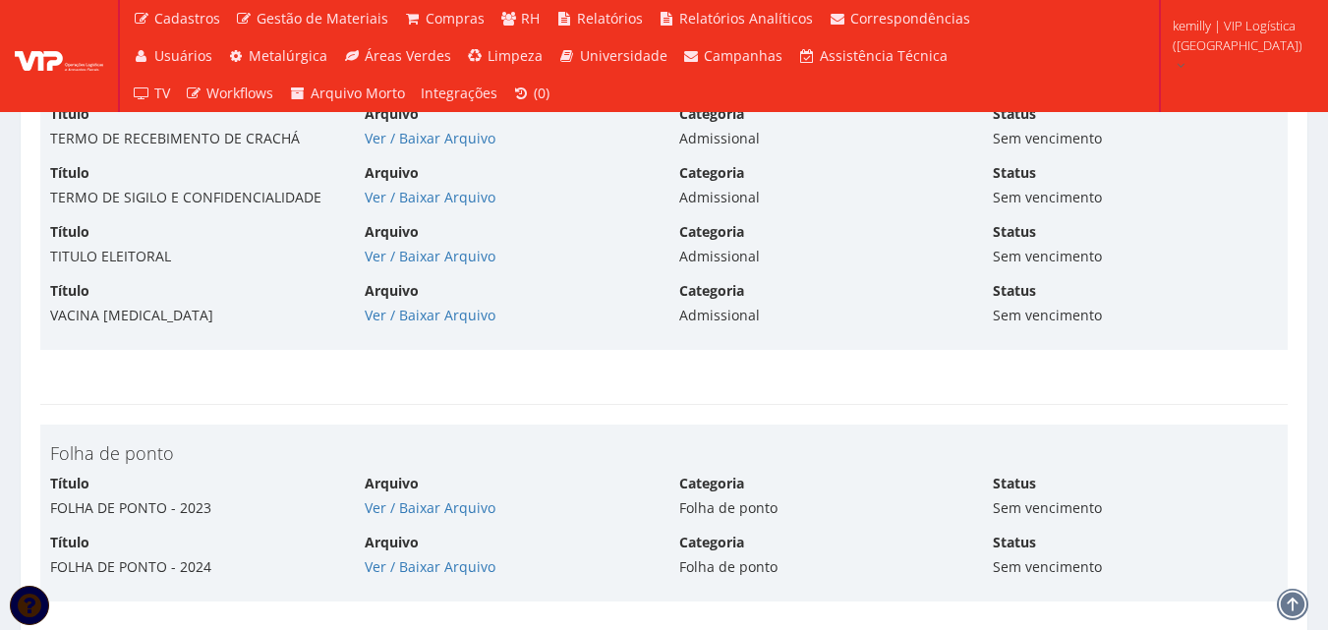
scroll to position [5474, 0]
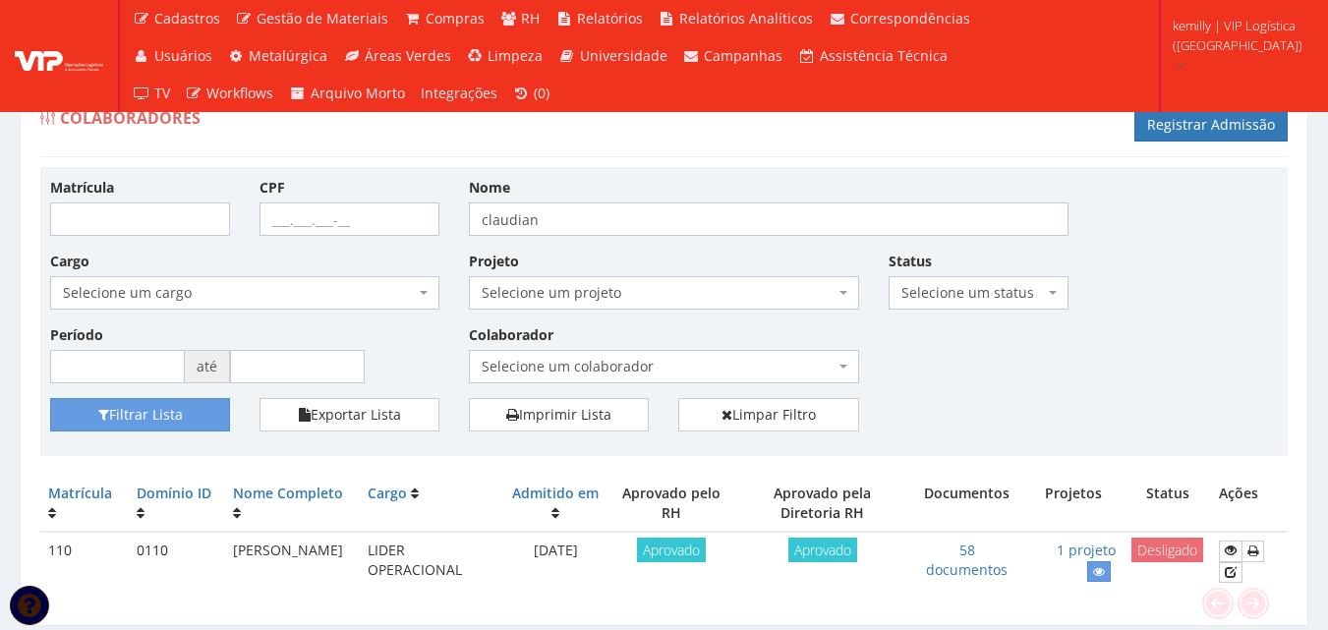
click at [931, 152] on div "Colaboradores Registrar Admissão" at bounding box center [663, 127] width 1247 height 59
click at [787, 172] on div "Matrícula CPF Nome claudian Cargo Selecione um cargo G0867 D0029 - 4110-05 - AG…" at bounding box center [663, 311] width 1247 height 289
click at [879, 168] on div "Matrícula CPF Nome claudian Cargo Selecione um cargo G0867 D0029 - 4110-05 - AG…" at bounding box center [663, 311] width 1247 height 289
drag, startPoint x: 573, startPoint y: 220, endPoint x: 474, endPoint y: 238, distance: 100.8
click at [474, 238] on div "Matrícula CPF Nome claudian Cargo Selecione um cargo G0867 D0029 - 4110-05 - AG…" at bounding box center [663, 287] width 1257 height 221
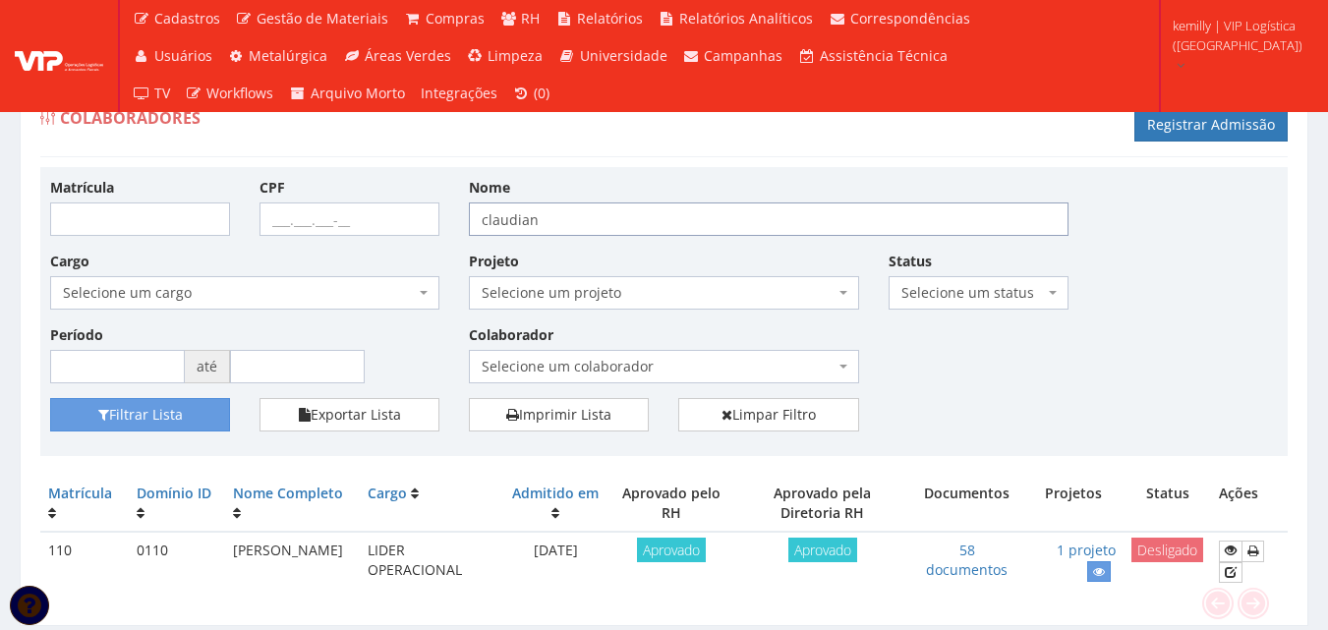
click at [615, 222] on input "claudian" at bounding box center [769, 218] width 600 height 33
click at [655, 184] on div "Nome [PERSON_NAME]" at bounding box center [768, 206] width 629 height 59
click at [682, 158] on div "Colaboradores Registrar Admissão Matrícula CPF Nome claudian Cargo Selecione um…" at bounding box center [664, 356] width 1289 height 541
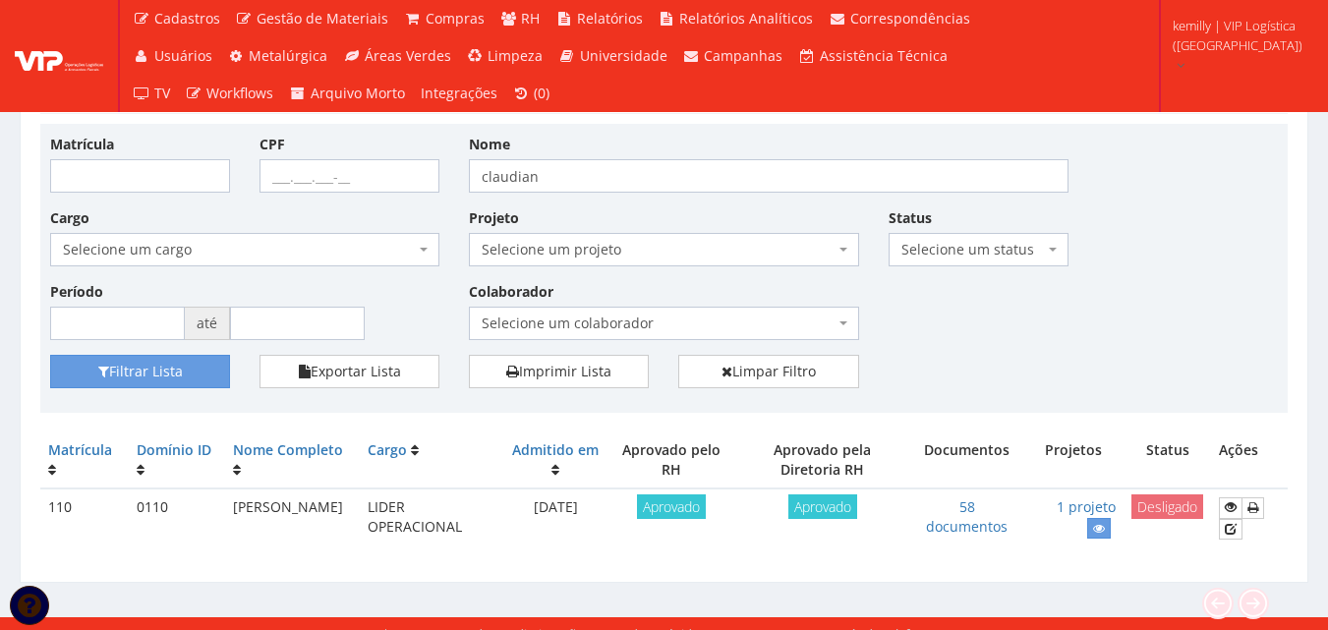
scroll to position [63, 0]
